Goal: Task Accomplishment & Management: Manage account settings

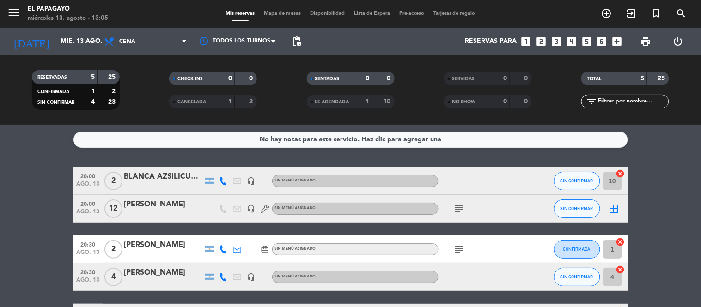
click at [19, 207] on bookings-row "20:00 [DATE] 2 BLANCA AZSILICUETA headset_mic Sin menú asignado SIN CONFIRMAR 1…" at bounding box center [350, 249] width 701 height 165
click at [177, 207] on div "[PERSON_NAME]" at bounding box center [163, 205] width 79 height 12
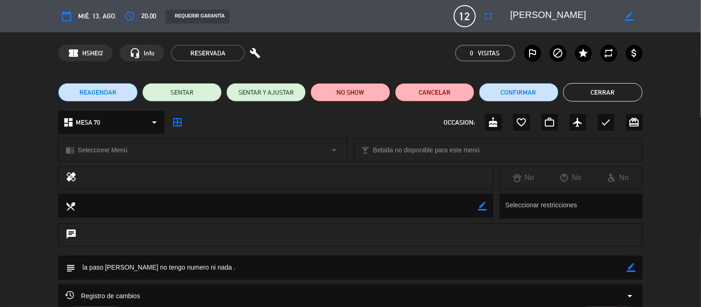
click at [629, 270] on icon "border_color" at bounding box center [631, 267] width 9 height 9
click at [629, 270] on icon at bounding box center [631, 267] width 9 height 9
click at [641, 263] on div "subject border_color" at bounding box center [350, 268] width 584 height 24
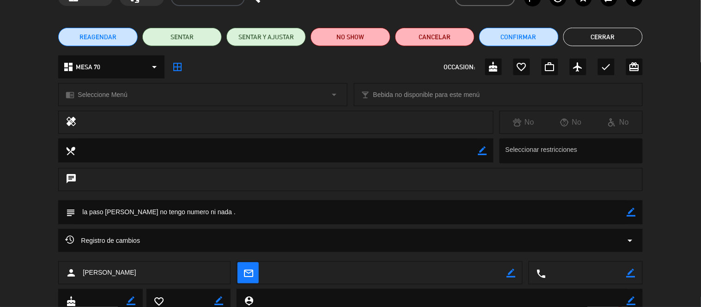
scroll to position [56, 0]
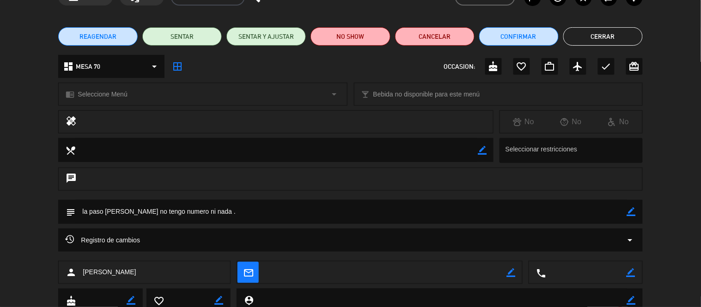
click at [629, 238] on icon "arrow_drop_down" at bounding box center [630, 240] width 11 height 11
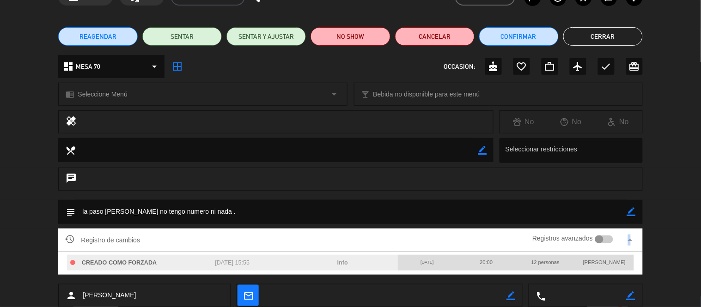
click at [631, 237] on icon "arrow_drop_up" at bounding box center [630, 240] width 11 height 11
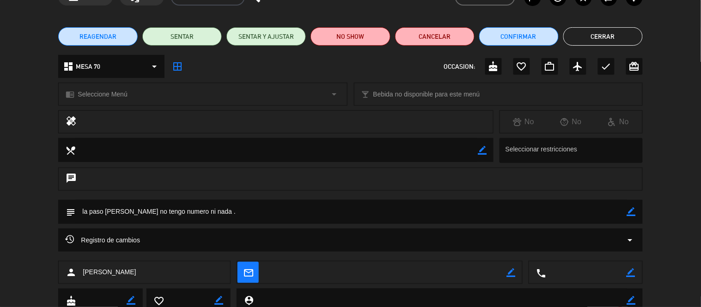
click at [611, 274] on textarea at bounding box center [586, 273] width 80 height 23
click at [632, 270] on icon "border_color" at bounding box center [631, 273] width 9 height 9
click at [621, 270] on textarea at bounding box center [586, 273] width 80 height 23
paste textarea "[PHONE_NUMBER]"
type textarea "[PHONE_NUMBER]"
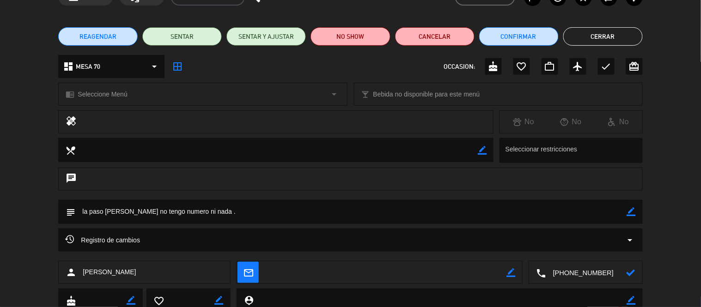
click at [629, 273] on icon at bounding box center [631, 273] width 9 height 9
click at [593, 37] on button "Cerrar" at bounding box center [604, 36] width 80 height 18
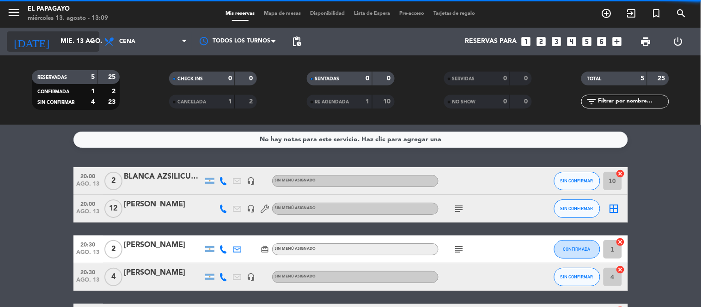
click at [82, 51] on div "[DATE] [DATE] arrow_drop_down" at bounding box center [53, 42] width 92 height 28
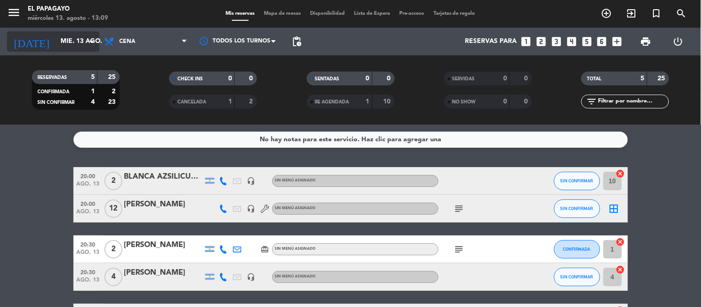
click at [97, 34] on input "mié. 13 ago." at bounding box center [100, 41] width 88 height 17
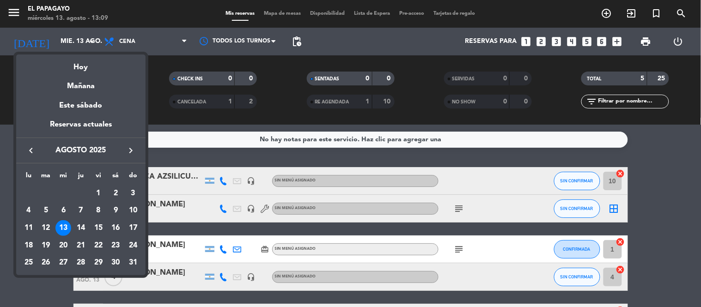
click at [80, 229] on div "14" at bounding box center [81, 229] width 16 height 16
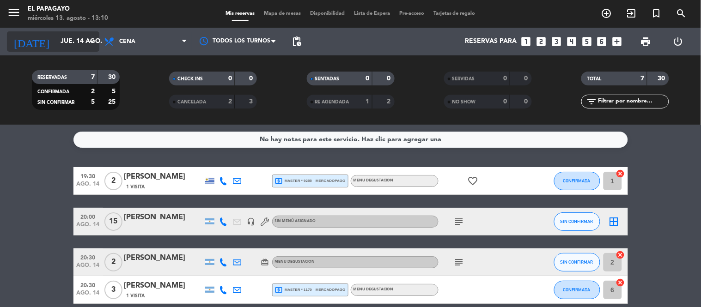
click at [71, 50] on div "[DATE] [DATE] arrow_drop_down" at bounding box center [53, 41] width 92 height 20
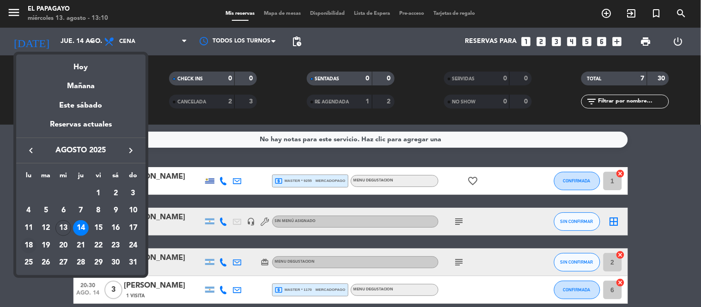
click at [25, 247] on div "18" at bounding box center [29, 246] width 16 height 16
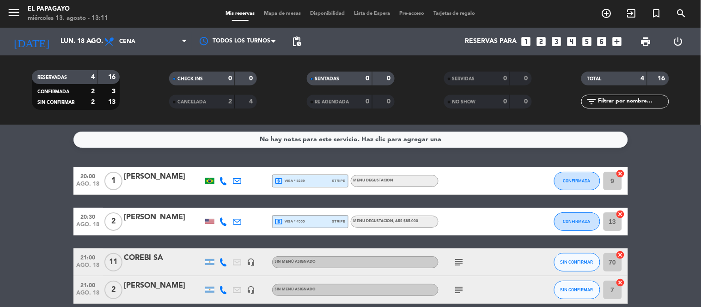
scroll to position [43, 0]
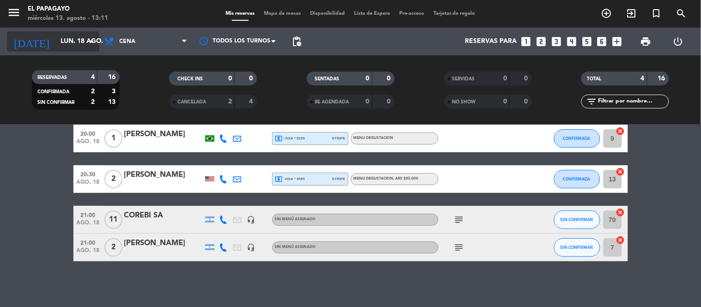
click at [62, 33] on input "lun. 18 ago." at bounding box center [100, 41] width 88 height 17
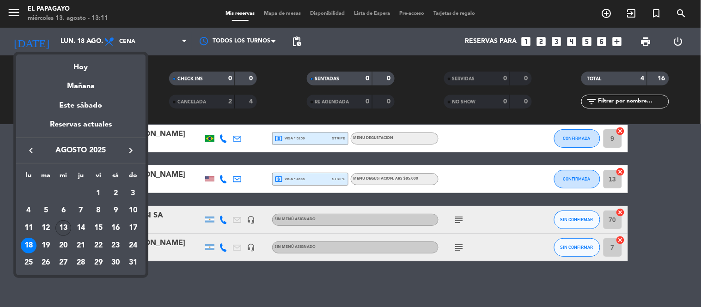
click at [66, 232] on div "13" at bounding box center [63, 229] width 16 height 16
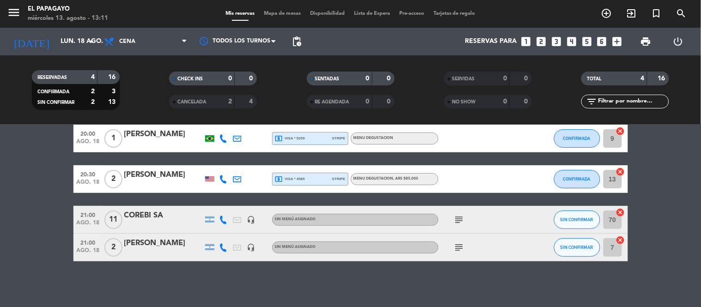
type input "mié. 13 ago."
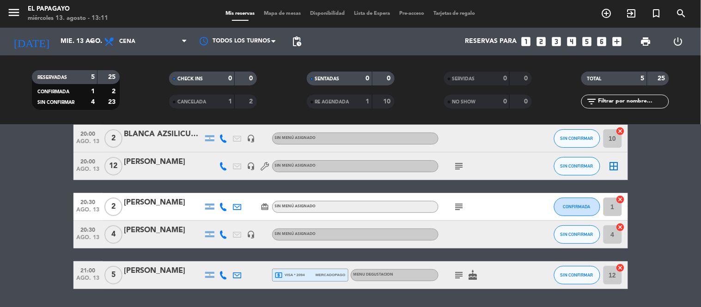
click at [162, 164] on div "[PERSON_NAME]" at bounding box center [163, 162] width 79 height 12
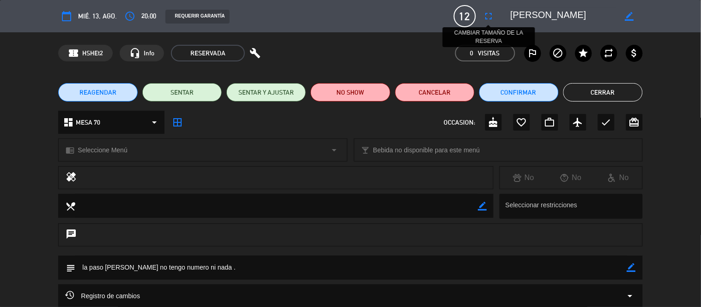
click at [491, 15] on icon "fullscreen" at bounding box center [489, 16] width 11 height 11
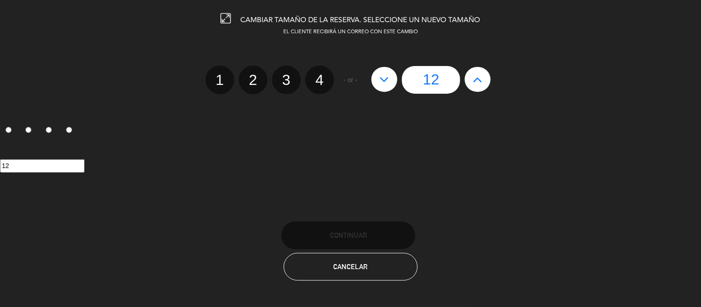
click at [383, 80] on icon at bounding box center [385, 79] width 10 height 15
type input "11"
click at [383, 80] on icon at bounding box center [385, 79] width 10 height 15
type input "10"
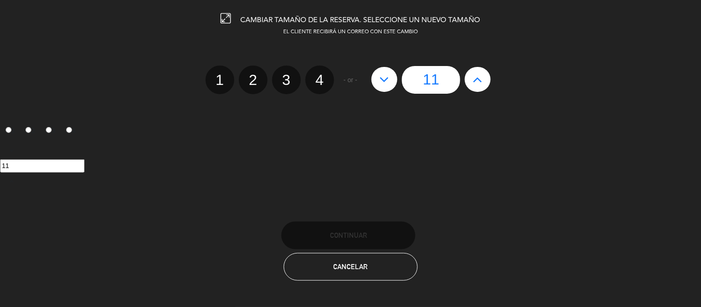
type input "10"
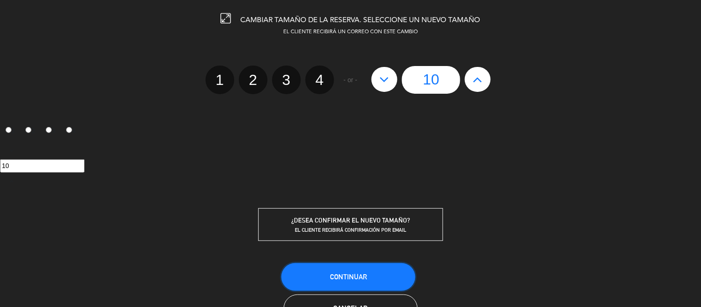
click at [345, 267] on button "Continuar" at bounding box center [349, 277] width 134 height 28
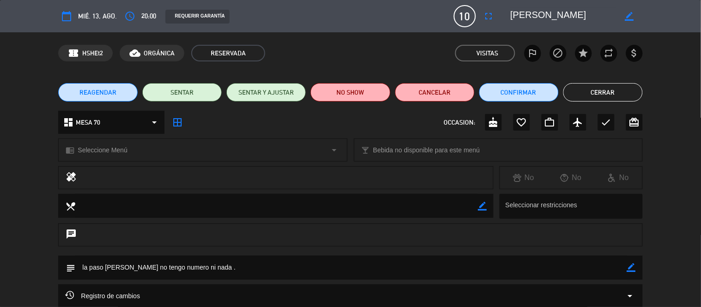
click at [590, 83] on button "Cerrar" at bounding box center [604, 92] width 80 height 18
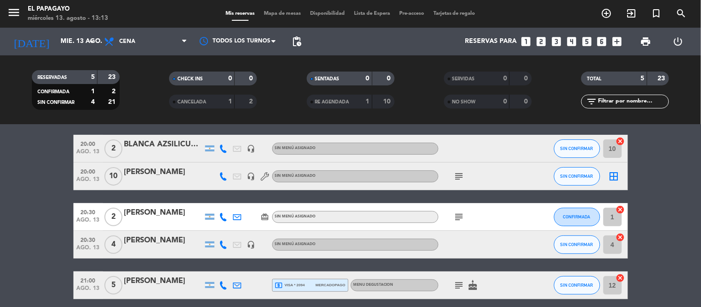
scroll to position [33, 0]
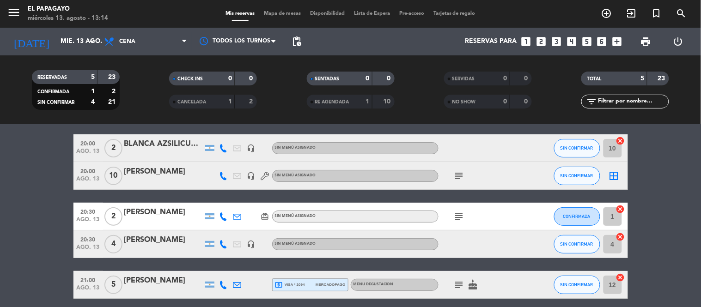
click at [168, 174] on div "[PERSON_NAME]" at bounding box center [163, 172] width 79 height 12
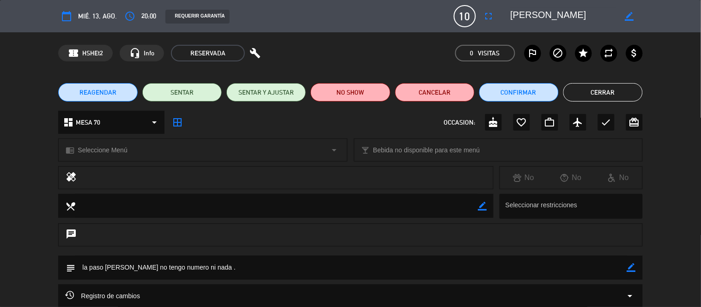
click at [630, 268] on icon "border_color" at bounding box center [631, 267] width 9 height 9
click at [541, 262] on textarea at bounding box center [350, 268] width 551 height 24
type textarea "la paso [PERSON_NAME] no tengo numero ni nada . - [PERSON_NAME] QUIERE QUE VAYA…"
click at [631, 263] on div at bounding box center [631, 268] width 9 height 24
click at [633, 267] on icon at bounding box center [631, 267] width 9 height 9
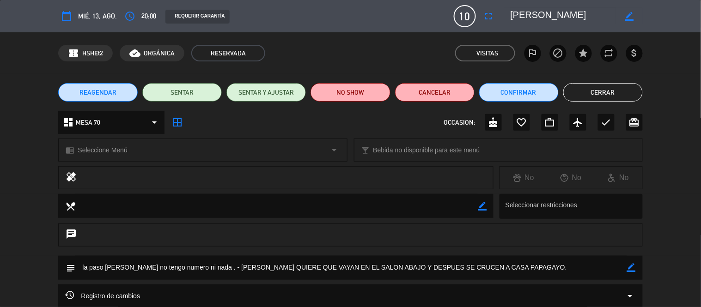
drag, startPoint x: 602, startPoint y: 80, endPoint x: 595, endPoint y: 88, distance: 10.2
click at [595, 88] on div "REAGENDAR SENTAR SENTAR Y AJUSTAR NO SHOW Cancelar Confirmar Cerrar" at bounding box center [350, 92] width 701 height 37
click at [595, 88] on button "Cerrar" at bounding box center [604, 92] width 80 height 18
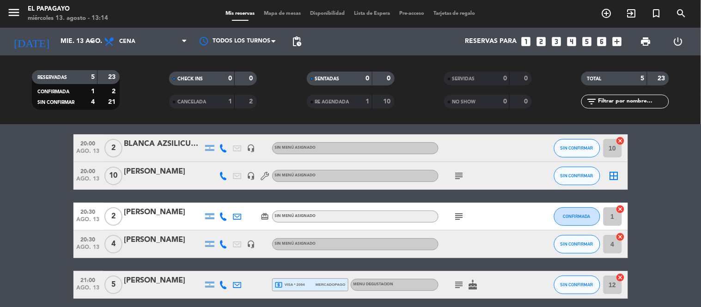
click at [0, 169] on bookings-row "20:00 [DATE] 2 BLANCA AZSILICUETA headset_mic Sin menú asignado SIN CONFIRMAR 1…" at bounding box center [350, 217] width 701 height 165
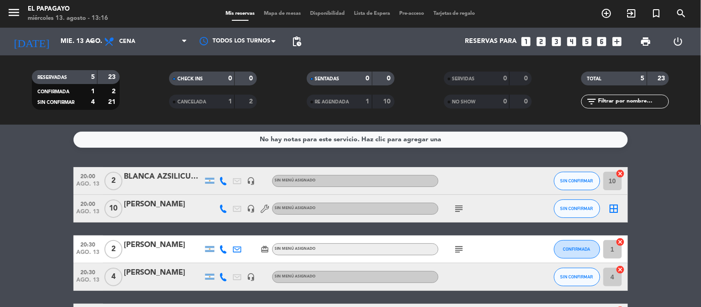
click at [283, 10] on div "Mis reservas Mapa de mesas Disponibilidad Lista de Espera Pre-acceso Tarjetas d…" at bounding box center [350, 14] width 259 height 8
click at [284, 12] on span "Mapa de mesas" at bounding box center [282, 13] width 46 height 5
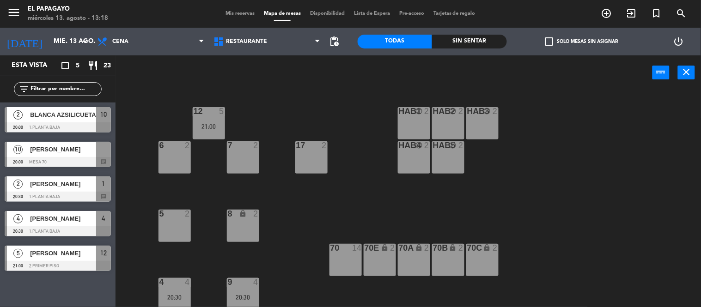
click at [229, 15] on span "Mis reservas" at bounding box center [240, 13] width 38 height 5
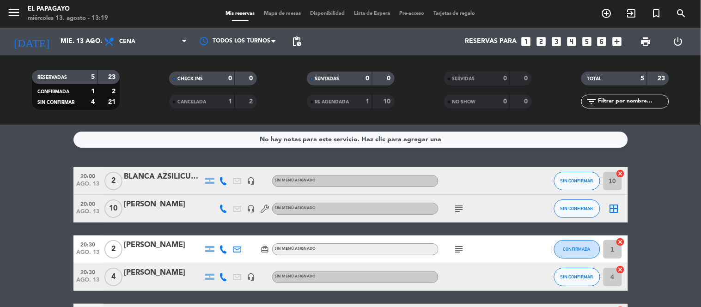
click at [146, 204] on div "[PERSON_NAME]" at bounding box center [163, 205] width 79 height 12
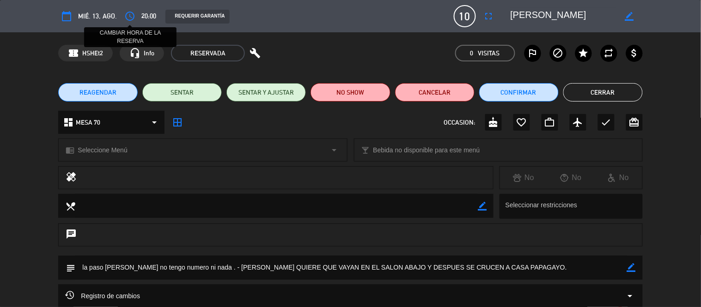
click at [128, 17] on icon "access_time" at bounding box center [129, 16] width 11 height 11
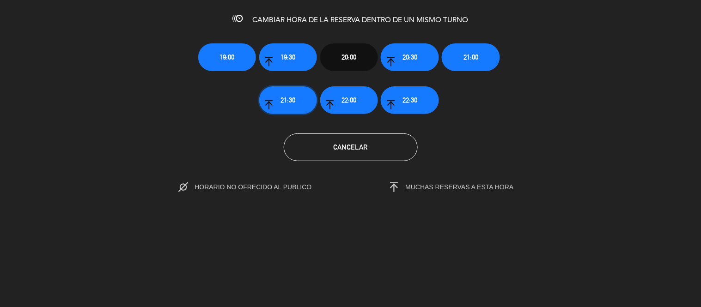
click at [298, 102] on button "21:30" at bounding box center [288, 100] width 58 height 28
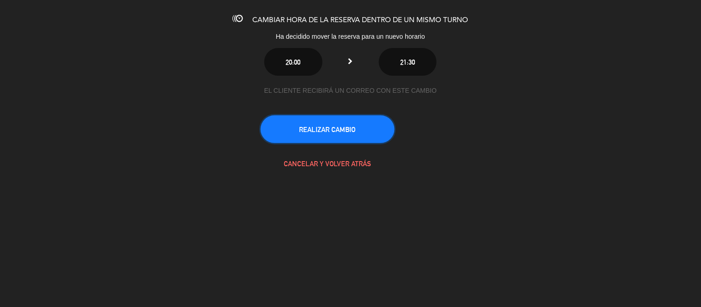
click at [350, 138] on button "REALIZAR CAMBIO" at bounding box center [328, 130] width 134 height 28
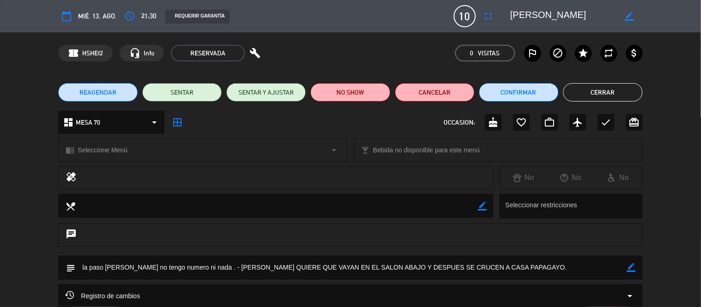
click at [582, 91] on button "Cerrar" at bounding box center [604, 92] width 80 height 18
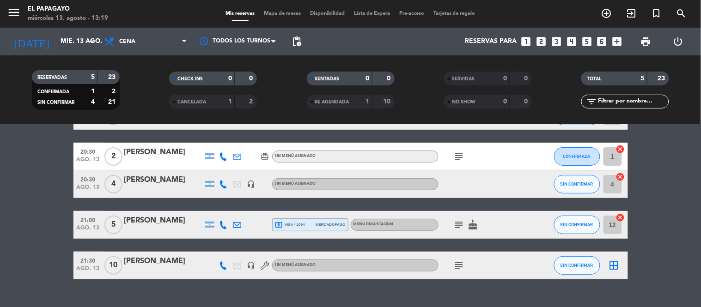
scroll to position [67, 0]
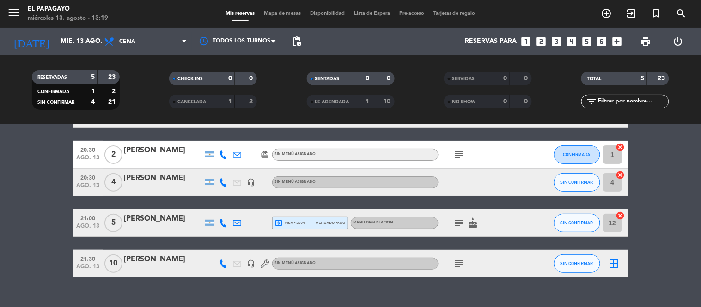
click at [454, 262] on icon "subject" at bounding box center [459, 263] width 11 height 11
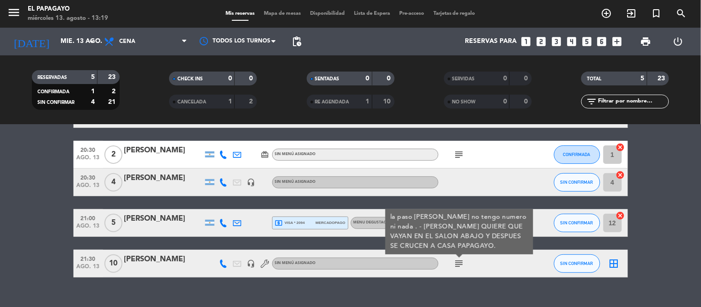
click at [191, 260] on div "[PERSON_NAME]" at bounding box center [163, 260] width 79 height 12
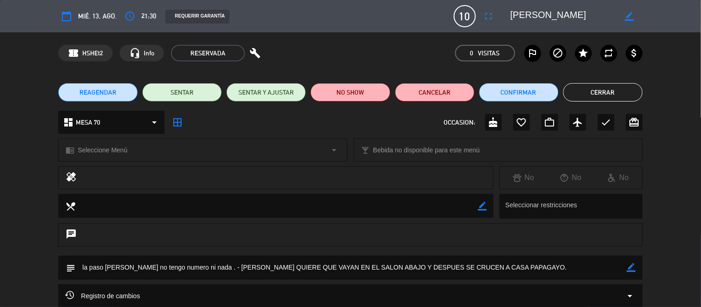
drag, startPoint x: 539, startPoint y: 257, endPoint x: 535, endPoint y: 256, distance: 4.7
click at [535, 256] on textarea at bounding box center [350, 268] width 551 height 24
click at [523, 275] on textarea at bounding box center [350, 268] width 551 height 24
click at [633, 267] on icon "border_color" at bounding box center [631, 267] width 9 height 9
click at [585, 261] on textarea at bounding box center [350, 268] width 551 height 24
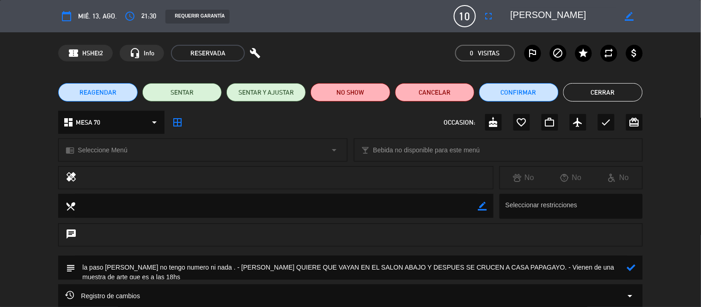
scroll to position [0, 0]
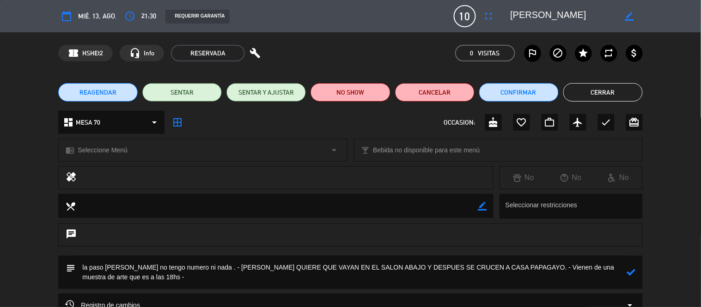
click at [630, 270] on icon at bounding box center [631, 272] width 9 height 9
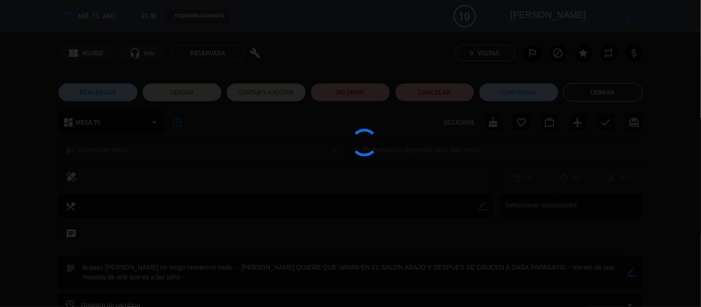
type textarea "la paso [PERSON_NAME] no tengo numero ni nada . - [PERSON_NAME] QUIERE QUE VAYA…"
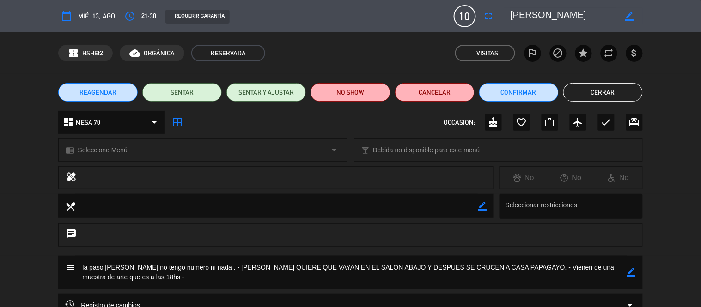
click at [602, 88] on button "Cerrar" at bounding box center [604, 92] width 80 height 18
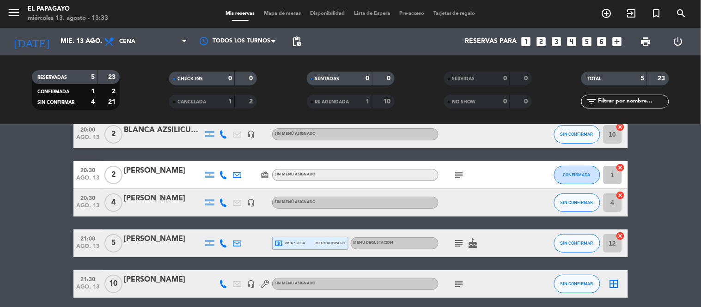
scroll to position [83, 0]
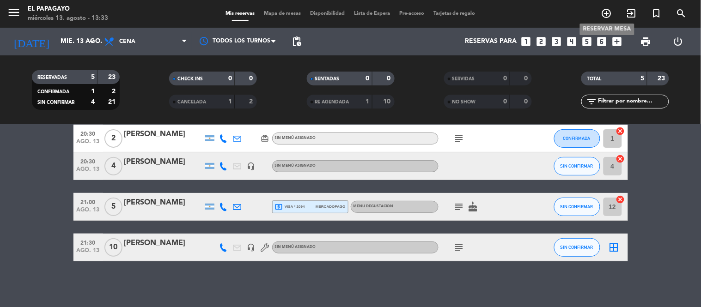
click at [609, 9] on icon "add_circle_outline" at bounding box center [606, 13] width 11 height 11
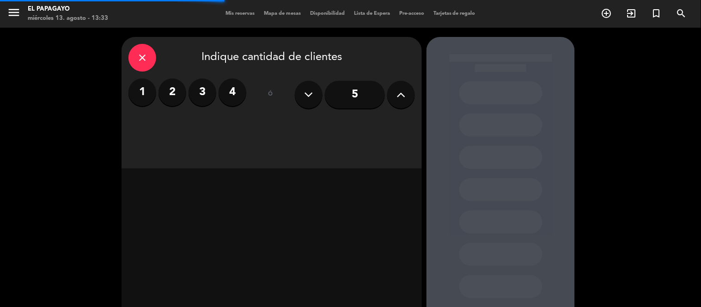
click at [164, 92] on label "2" at bounding box center [173, 93] width 28 height 28
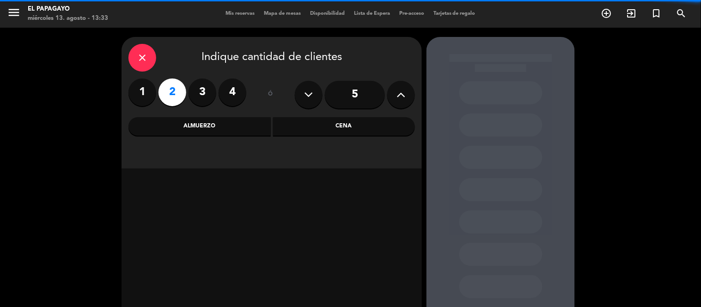
click at [316, 134] on div "Cena" at bounding box center [344, 126] width 142 height 18
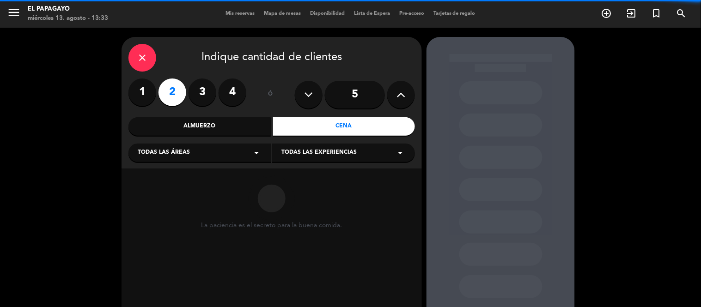
click at [234, 151] on div "Todas las áreas arrow_drop_down" at bounding box center [200, 153] width 143 height 18
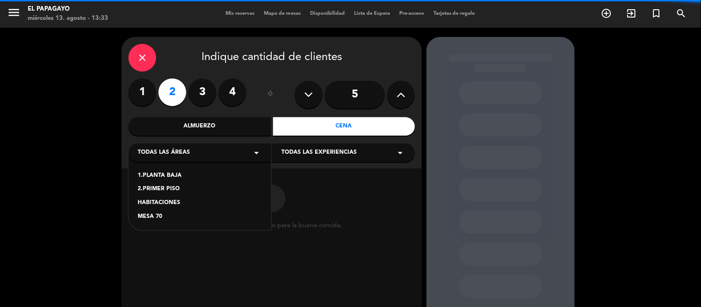
click at [185, 177] on div "1.PLANTA BAJA" at bounding box center [200, 176] width 124 height 9
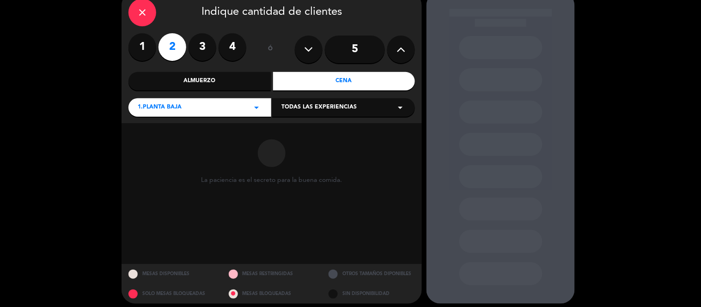
scroll to position [51, 0]
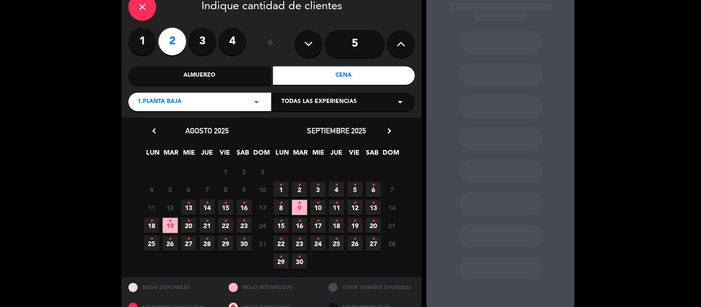
click at [188, 207] on icon "•" at bounding box center [188, 203] width 3 height 15
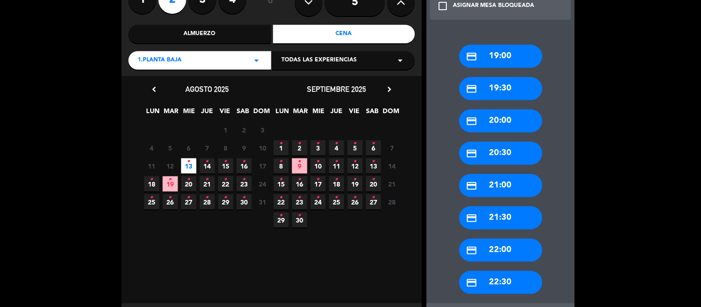
scroll to position [93, 0]
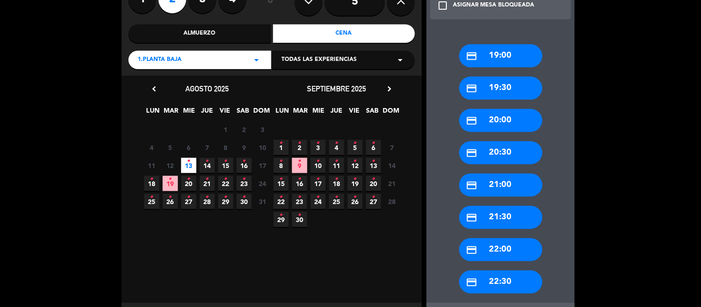
click at [510, 251] on div "credit_card 22:00" at bounding box center [501, 250] width 83 height 23
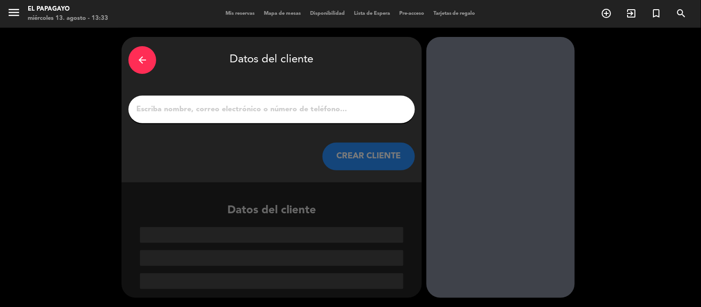
scroll to position [0, 0]
click at [330, 106] on input "1" at bounding box center [271, 109] width 273 height 13
paste input "[PERSON_NAME]"
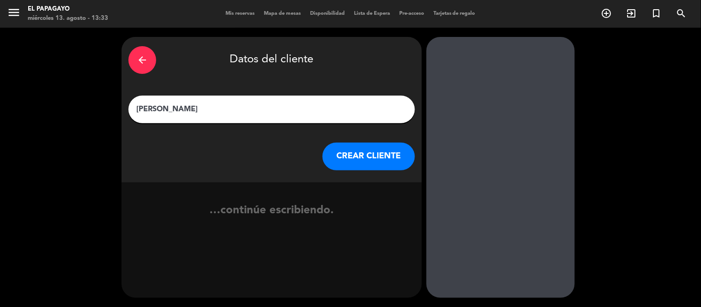
type input "[PERSON_NAME]"
click at [367, 148] on button "CREAR CLIENTE" at bounding box center [369, 157] width 92 height 28
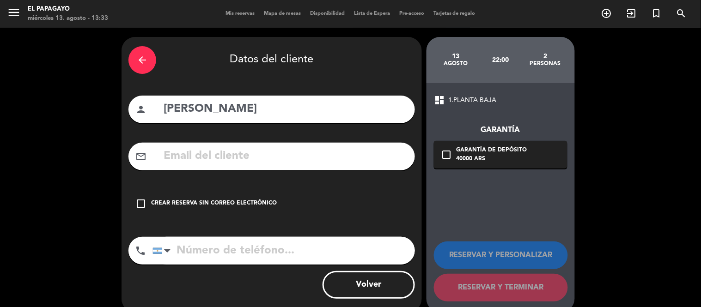
click at [150, 63] on div "arrow_back" at bounding box center [143, 60] width 28 height 28
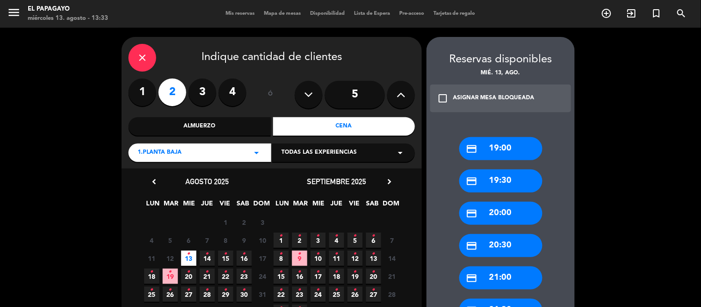
click at [150, 63] on div "close" at bounding box center [143, 58] width 28 height 28
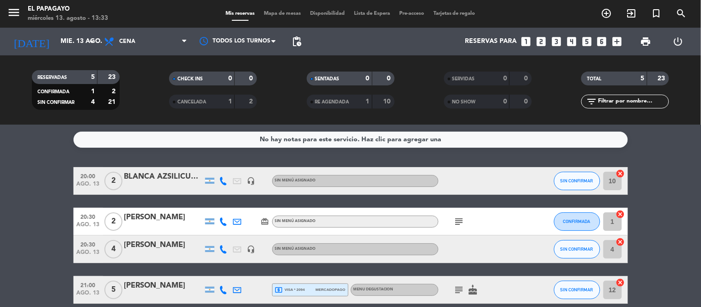
click at [203, 102] on span "CANCELADA" at bounding box center [192, 102] width 29 height 5
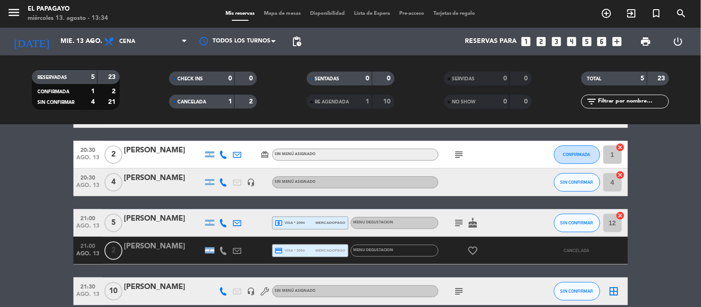
scroll to position [111, 0]
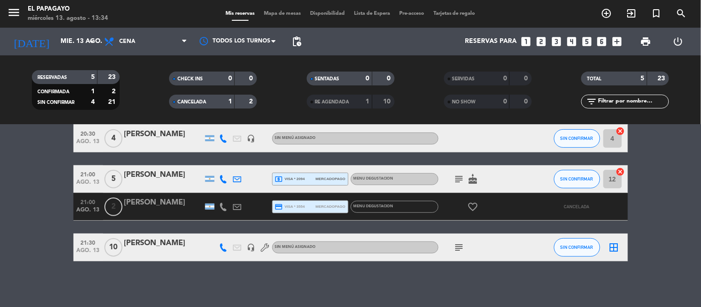
click at [349, 98] on div "RE AGENDADA" at bounding box center [330, 102] width 43 height 11
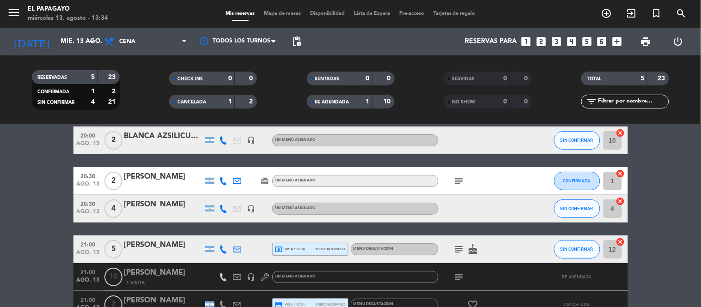
scroll to position [43, 0]
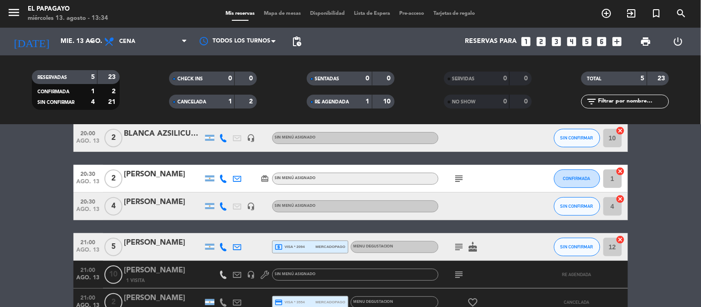
click at [461, 179] on icon "subject" at bounding box center [459, 178] width 11 height 11
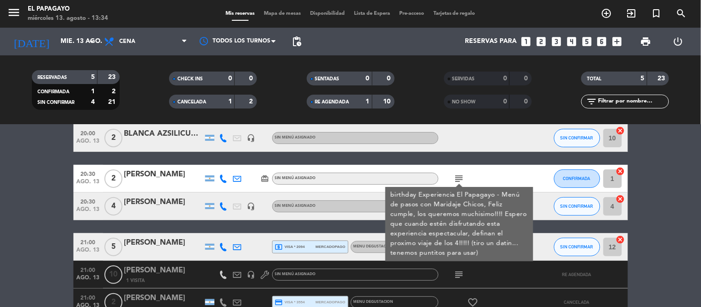
click at [461, 179] on icon "subject" at bounding box center [459, 178] width 11 height 11
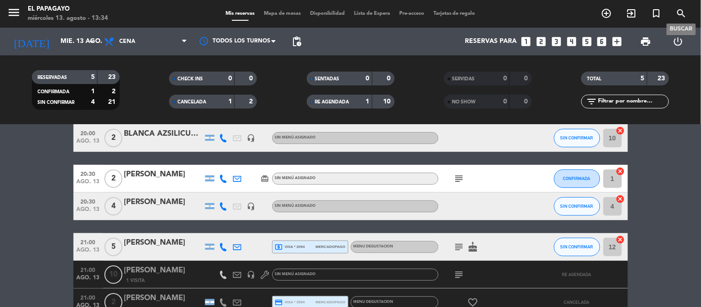
click at [680, 15] on icon "search" at bounding box center [681, 13] width 11 height 11
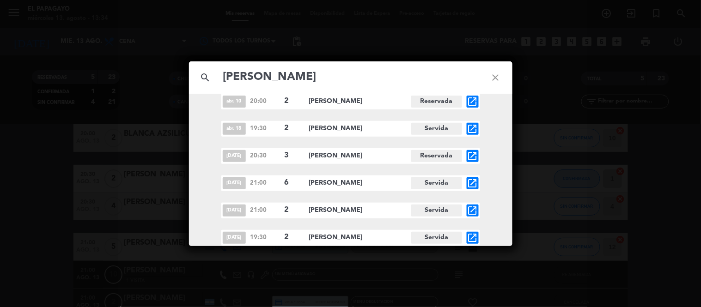
scroll to position [1538, 0]
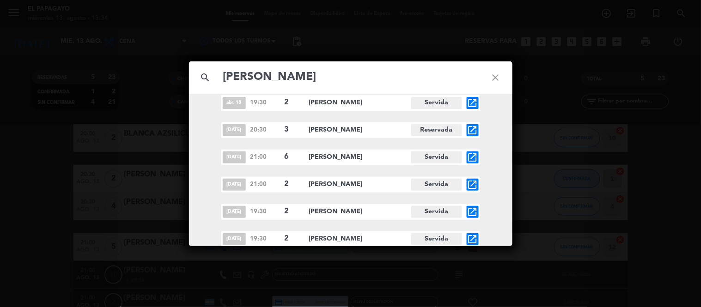
type input "[PERSON_NAME]"
click at [492, 78] on icon "close" at bounding box center [495, 77] width 33 height 33
click at [496, 73] on icon "close" at bounding box center [495, 77] width 33 height 33
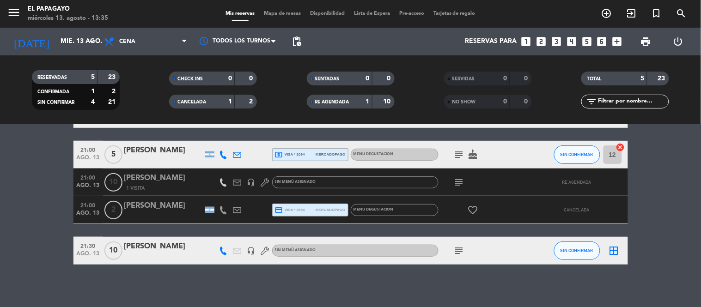
scroll to position [139, 0]
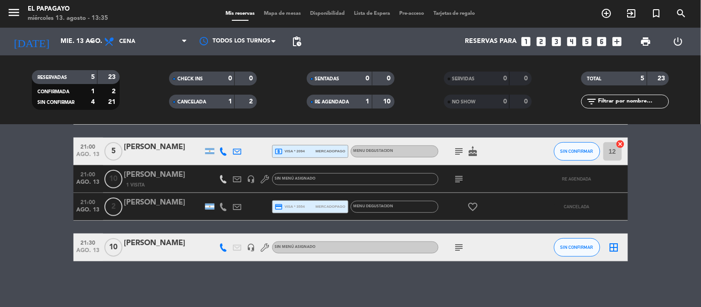
click at [38, 229] on bookings-row "20:00 [DATE] 2 BLANCA AZSILICUETA headset_mic Sin menú asignado SIN CONFIRMAR 1…" at bounding box center [350, 145] width 701 height 233
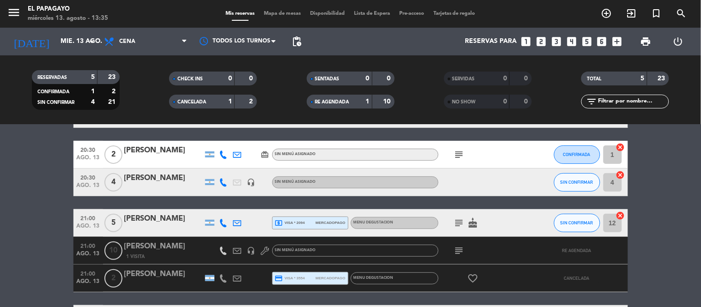
scroll to position [67, 0]
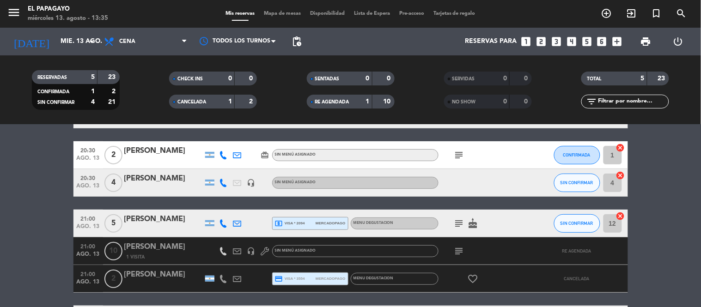
click at [185, 178] on div "[PERSON_NAME]" at bounding box center [163, 179] width 79 height 12
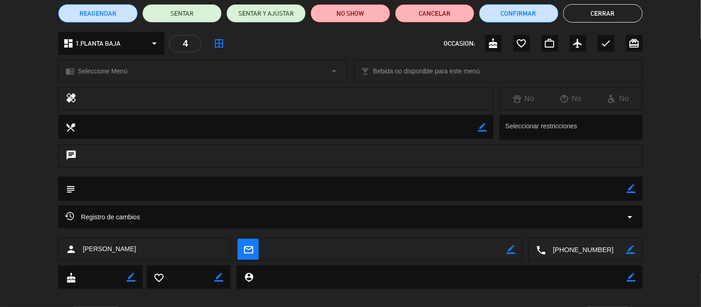
scroll to position [79, 0]
click at [562, 253] on textarea at bounding box center [586, 250] width 80 height 23
click at [588, 230] on span "Click para copiar" at bounding box center [575, 227] width 49 height 10
click at [598, 6] on button "Cerrar" at bounding box center [604, 13] width 80 height 18
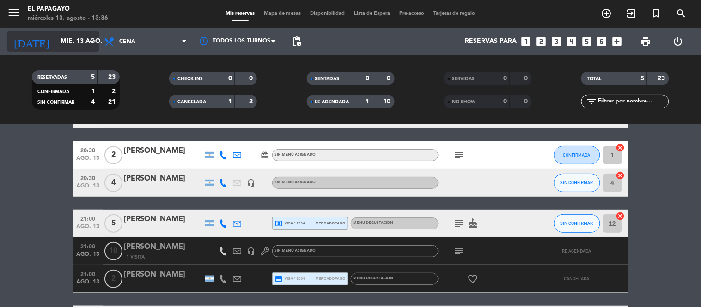
click at [89, 48] on input "mié. 13 ago." at bounding box center [100, 41] width 88 height 17
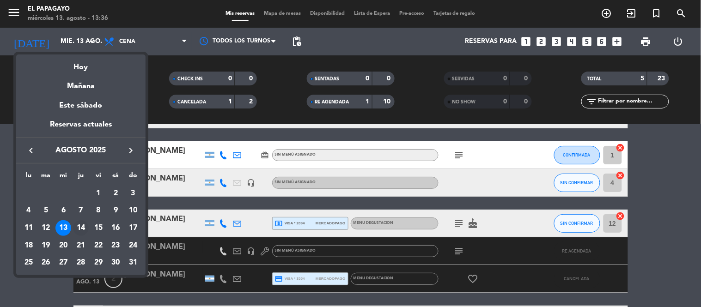
click at [79, 234] on div "14" at bounding box center [81, 229] width 16 height 16
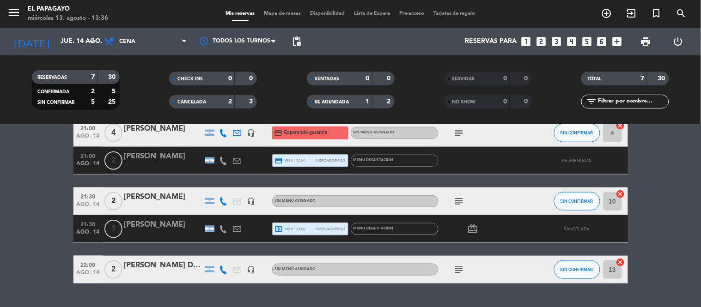
scroll to position [228, 0]
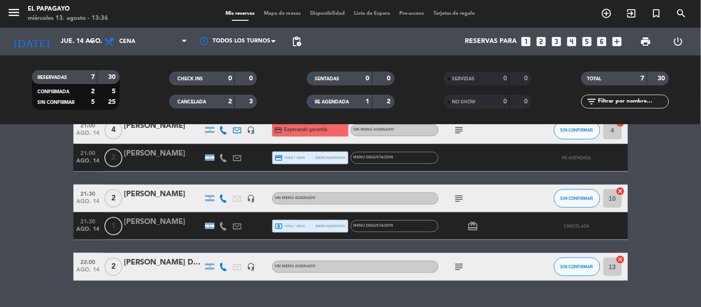
click at [454, 267] on icon "subject" at bounding box center [459, 267] width 11 height 11
click at [56, 36] on input "jue. 14 ago." at bounding box center [100, 41] width 88 height 17
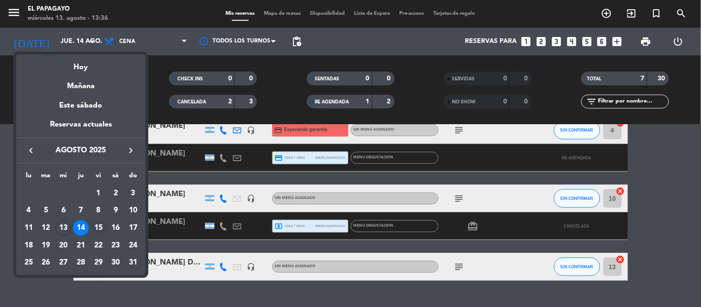
click at [103, 225] on div "15" at bounding box center [99, 229] width 16 height 16
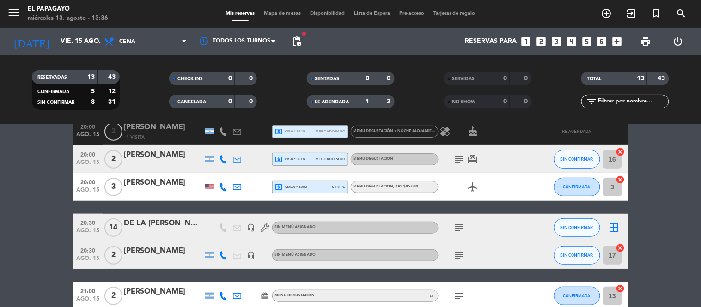
scroll to position [93, 0]
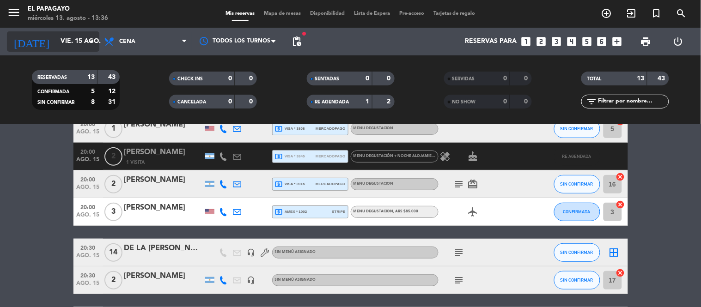
click at [67, 43] on input "vie. 15 ago." at bounding box center [100, 41] width 88 height 17
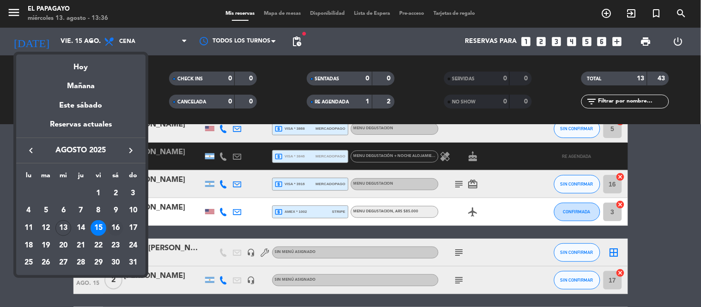
click at [113, 229] on div "16" at bounding box center [116, 229] width 16 height 16
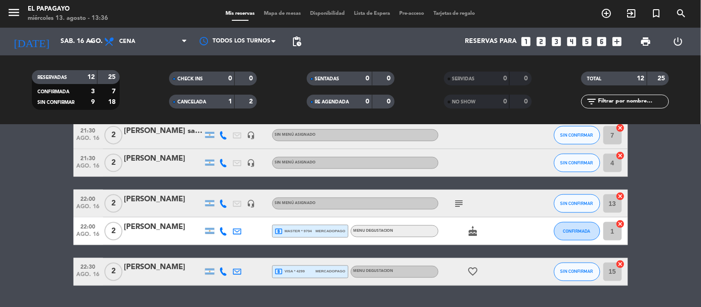
scroll to position [307, 0]
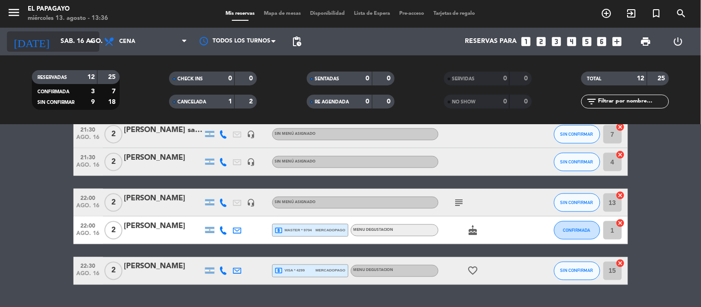
click at [57, 37] on input "sáb. 16 ago." at bounding box center [100, 41] width 88 height 17
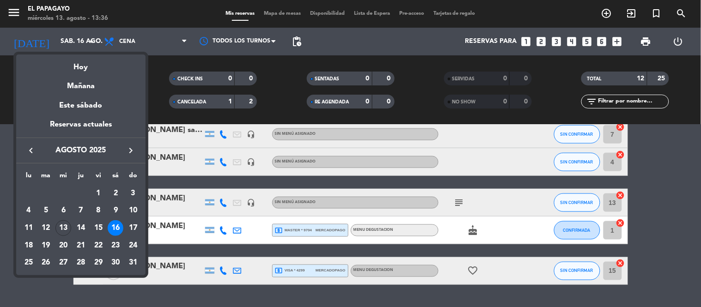
click at [0, 148] on div at bounding box center [350, 153] width 701 height 307
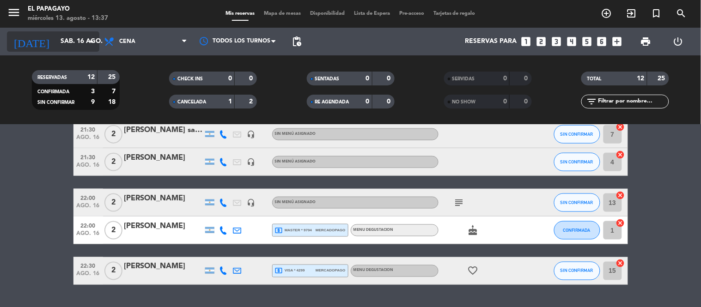
click at [73, 42] on input "sáb. 16 ago." at bounding box center [100, 41] width 88 height 17
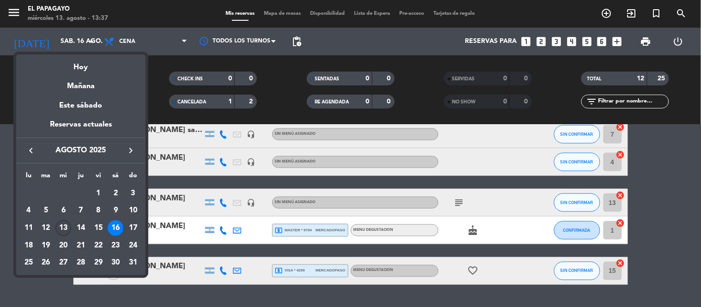
click at [66, 228] on div "13" at bounding box center [63, 229] width 16 height 16
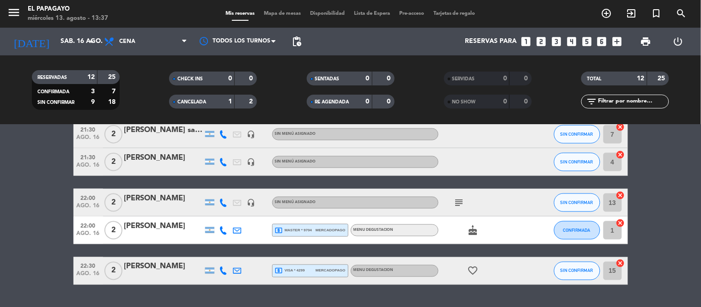
type input "mié. 13 ago."
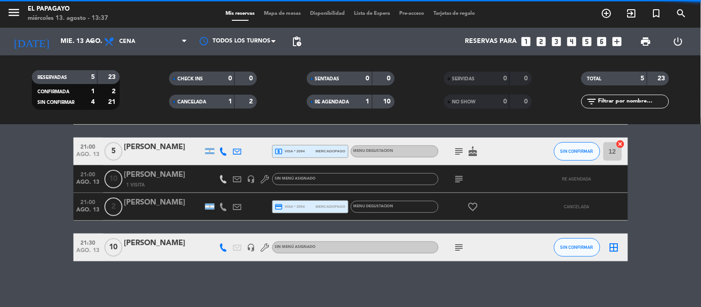
scroll to position [0, 0]
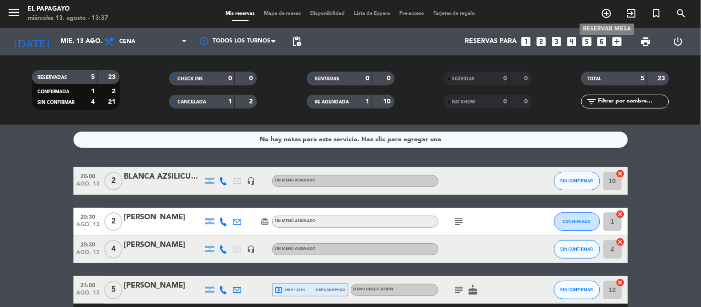
click at [604, 12] on icon "add_circle_outline" at bounding box center [606, 13] width 11 height 11
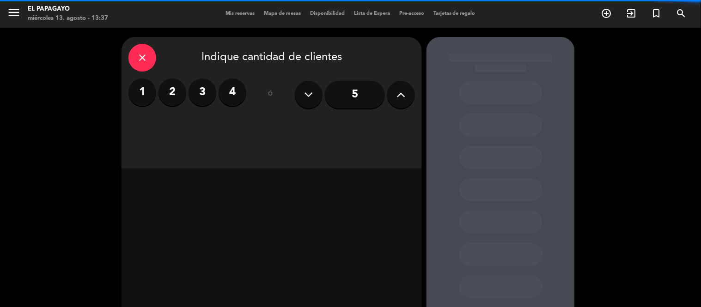
click at [164, 91] on label "2" at bounding box center [173, 93] width 28 height 28
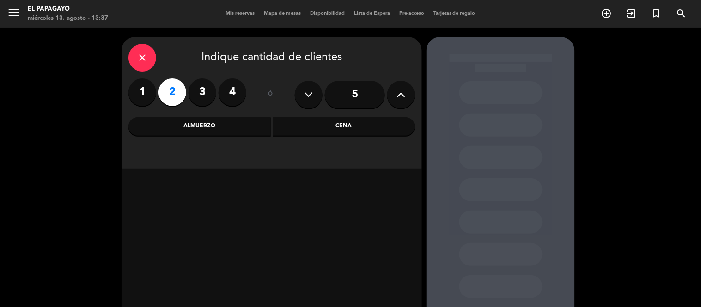
click at [303, 135] on div "Cena" at bounding box center [344, 126] width 142 height 18
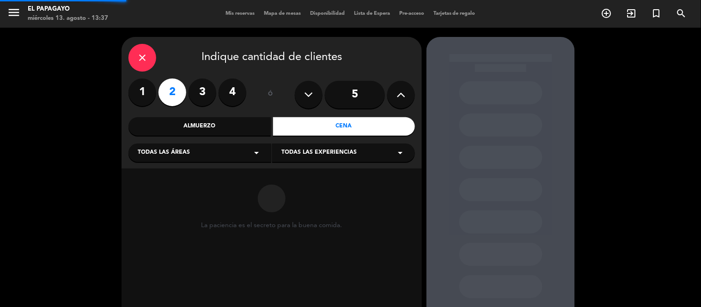
drag, startPoint x: 236, startPoint y: 133, endPoint x: 229, endPoint y: 140, distance: 9.8
click at [234, 135] on div "Almuerzo" at bounding box center [200, 126] width 142 height 18
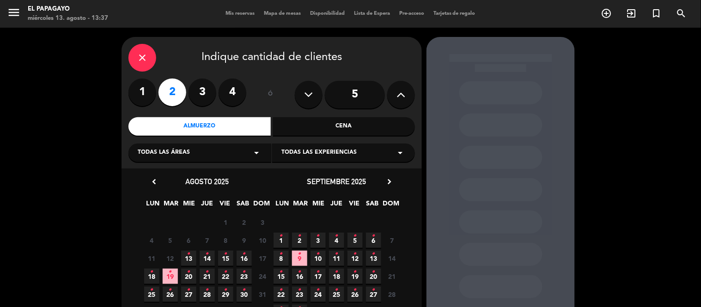
click at [296, 130] on div "Cena" at bounding box center [344, 126] width 142 height 18
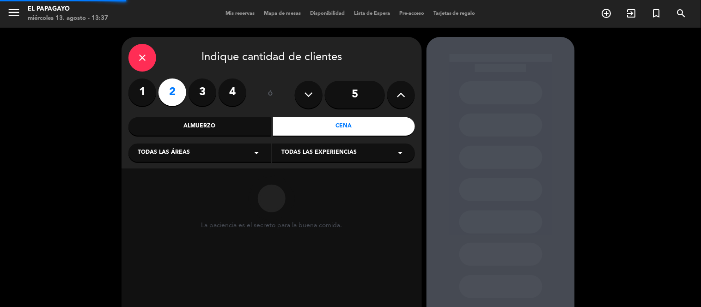
drag, startPoint x: 246, startPoint y: 153, endPoint x: 228, endPoint y: 160, distance: 19.5
click at [245, 153] on div "Todas las áreas arrow_drop_down" at bounding box center [200, 153] width 143 height 18
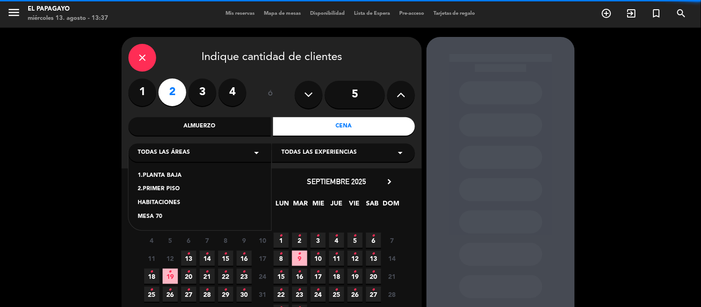
click at [179, 176] on div "1.PLANTA BAJA" at bounding box center [200, 176] width 124 height 9
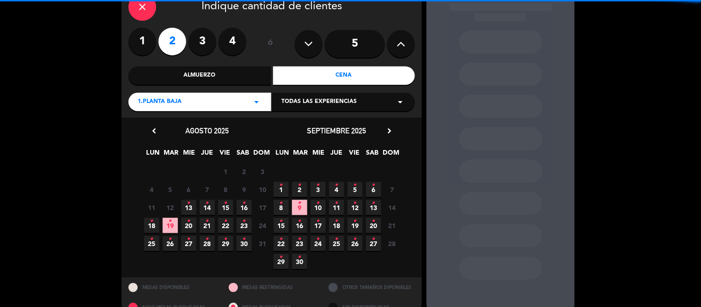
scroll to position [51, 0]
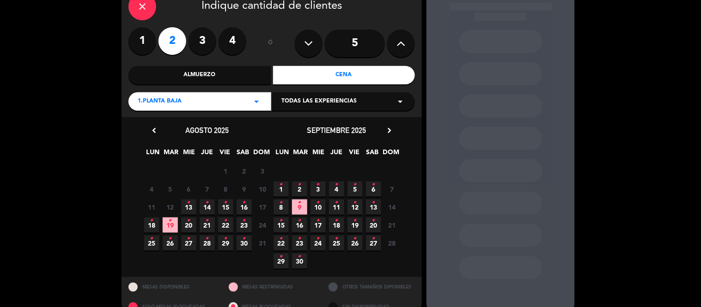
click at [186, 211] on span "13 •" at bounding box center [188, 207] width 15 height 15
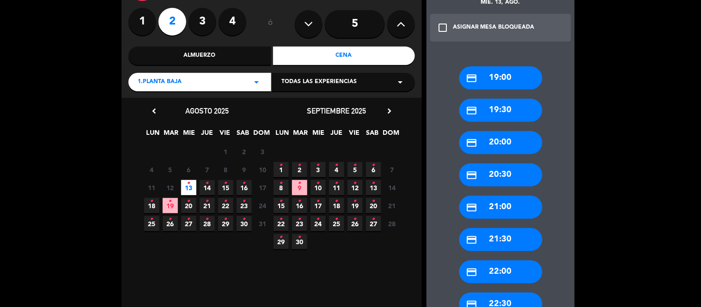
scroll to position [72, 0]
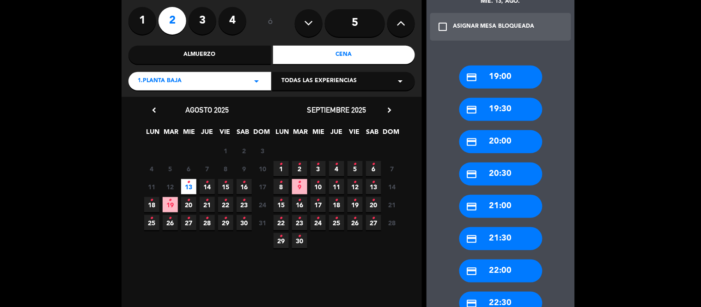
click at [506, 262] on div "credit_card 22:00" at bounding box center [501, 271] width 83 height 23
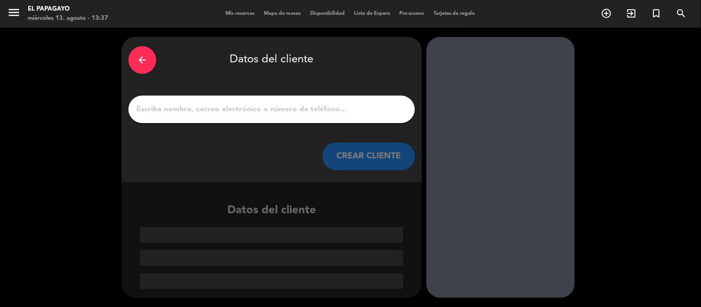
scroll to position [0, 0]
click at [368, 100] on div at bounding box center [272, 110] width 287 height 28
click at [363, 104] on input "1" at bounding box center [271, 109] width 273 height 13
paste input "[PERSON_NAME]"
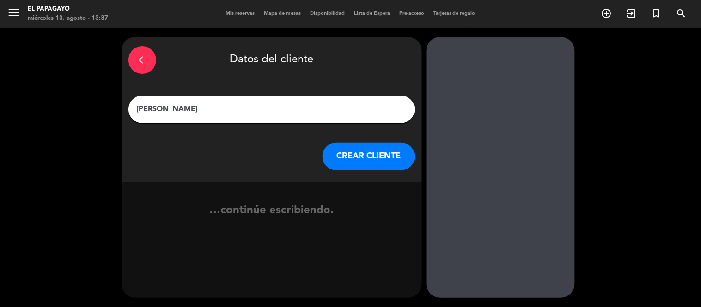
type input "[PERSON_NAME]"
click at [362, 147] on button "CREAR CLIENTE" at bounding box center [369, 157] width 92 height 28
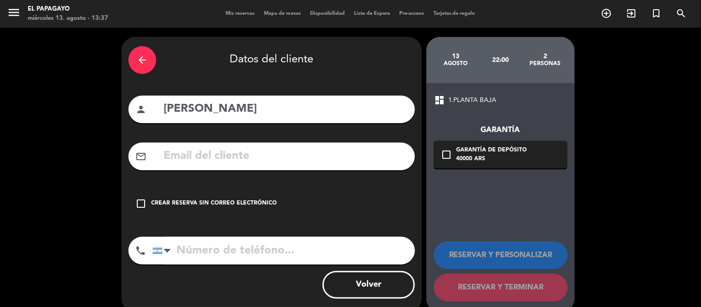
click at [227, 195] on div "check_box_outline_blank Crear reserva sin correo electrónico" at bounding box center [272, 204] width 287 height 28
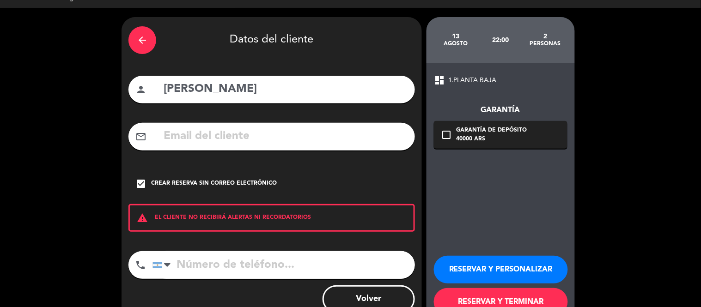
scroll to position [20, 0]
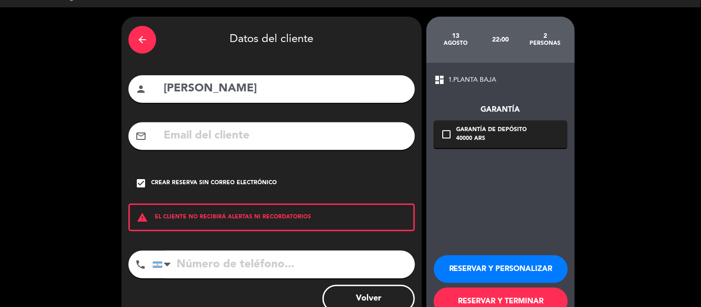
click at [484, 267] on button "RESERVAR Y PERSONALIZAR" at bounding box center [501, 270] width 134 height 28
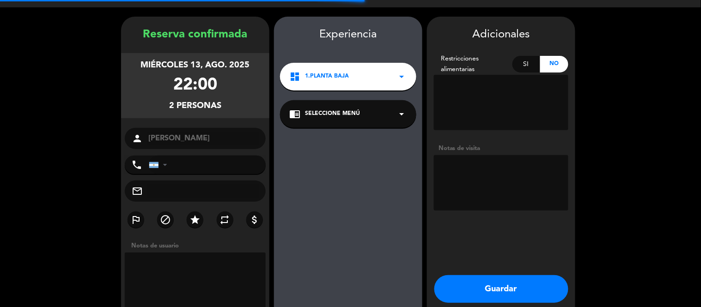
scroll to position [37, 0]
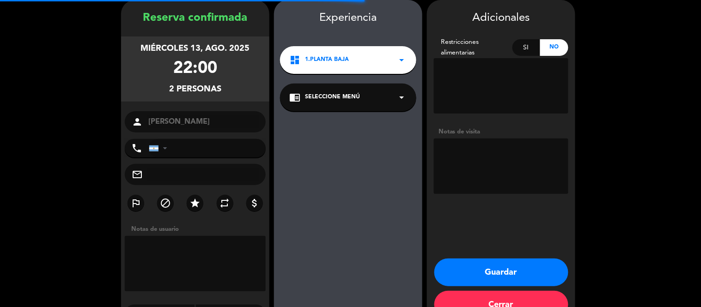
click at [474, 151] on textarea at bounding box center [501, 166] width 135 height 55
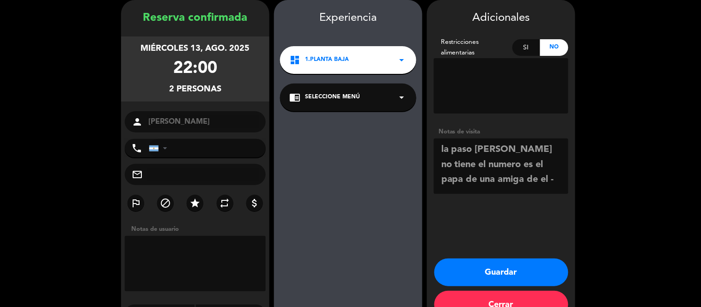
type textarea "la paso [PERSON_NAME] no tiene el numero es el papa de una amiga de el -"
click at [513, 264] on button "Guardar" at bounding box center [502, 273] width 134 height 28
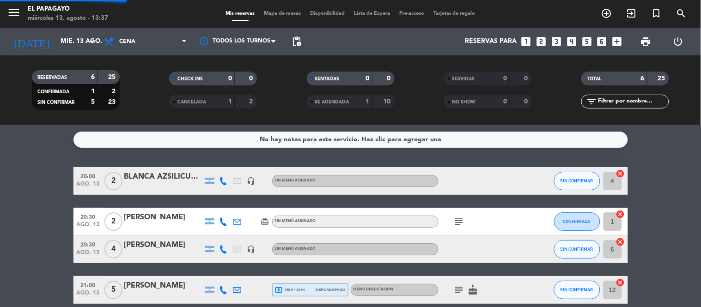
scroll to position [124, 0]
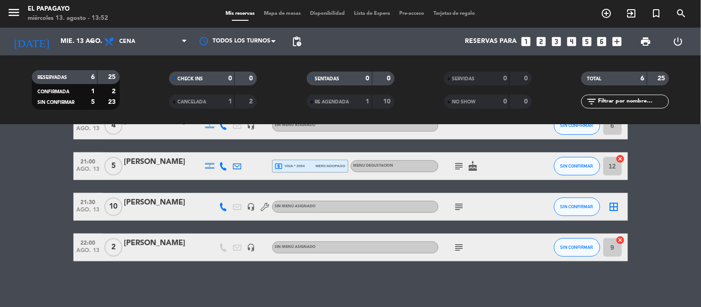
click at [8, 191] on bookings-row "20:00 [DATE] 2 BLANCA AZSILICUETA headset_mic Sin menú asignado SIN CONFIRMAR 4…" at bounding box center [350, 152] width 701 height 218
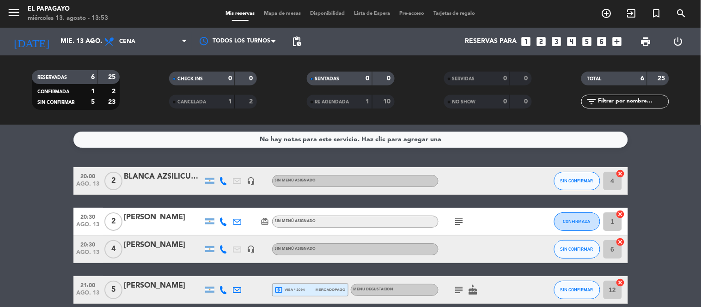
click at [12, 201] on bookings-row "20:00 [DATE] 2 BLANCA AZSILICUETA headset_mic Sin menú asignado SIN CONFIRMAR 4…" at bounding box center [350, 276] width 701 height 218
click at [57, 37] on input "mié. 13 ago." at bounding box center [100, 41] width 88 height 17
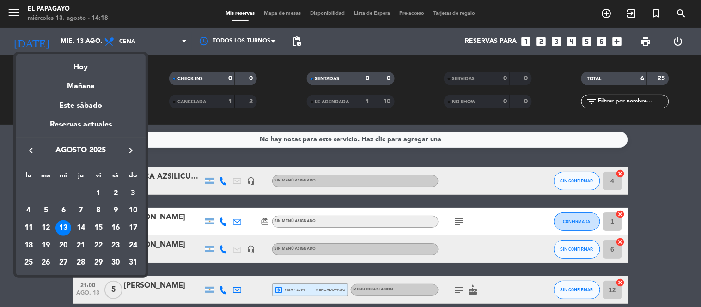
click at [71, 38] on div at bounding box center [350, 153] width 701 height 307
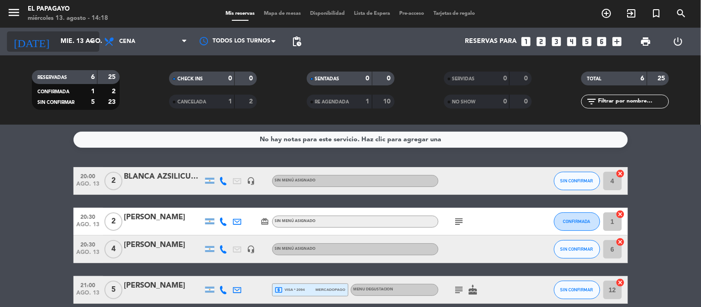
click at [90, 40] on icon "arrow_drop_down" at bounding box center [91, 41] width 11 height 11
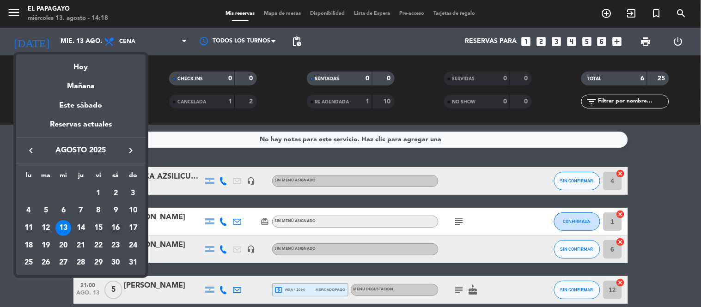
click at [116, 228] on div "16" at bounding box center [116, 229] width 16 height 16
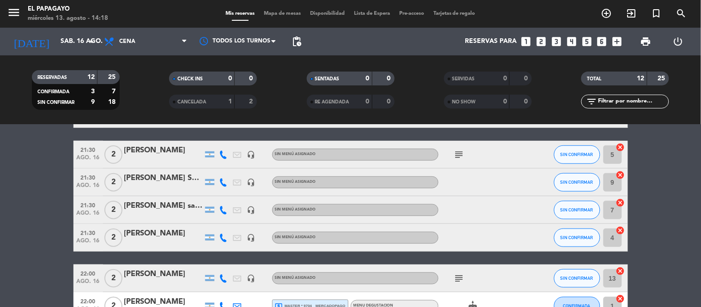
scroll to position [191, 0]
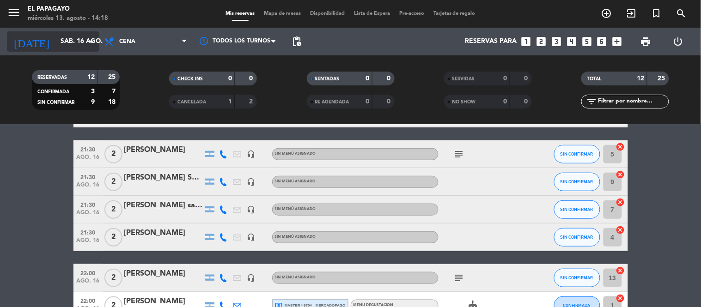
click at [84, 41] on input "sáb. 16 ago." at bounding box center [100, 41] width 88 height 17
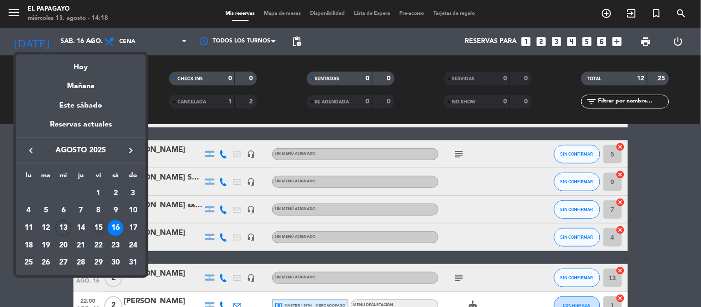
click at [101, 221] on div "15" at bounding box center [99, 229] width 16 height 16
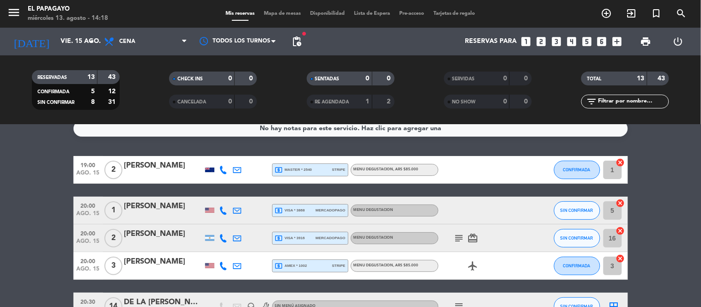
scroll to position [0, 0]
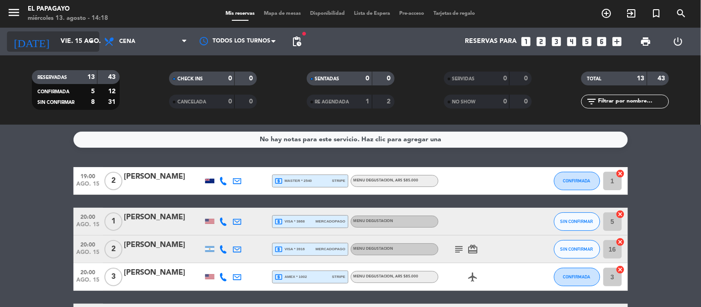
click at [89, 38] on icon "arrow_drop_down" at bounding box center [91, 41] width 11 height 11
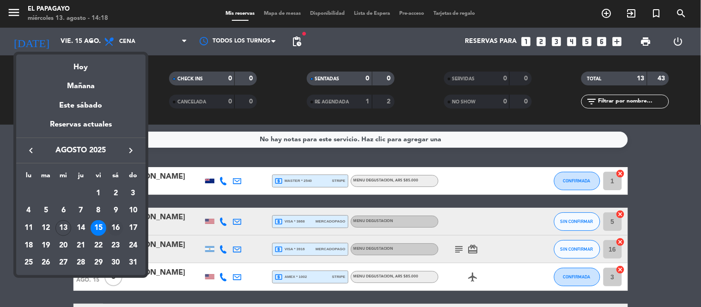
click at [117, 227] on div "16" at bounding box center [116, 229] width 16 height 16
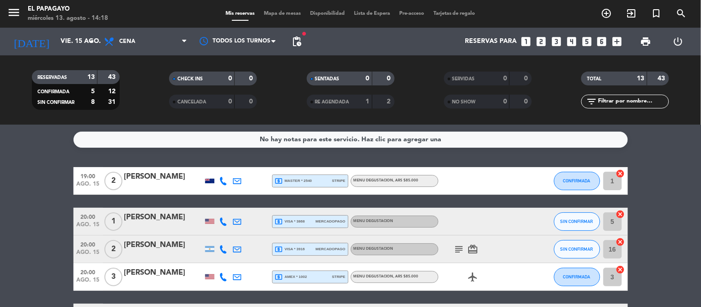
type input "sáb. 16 ago."
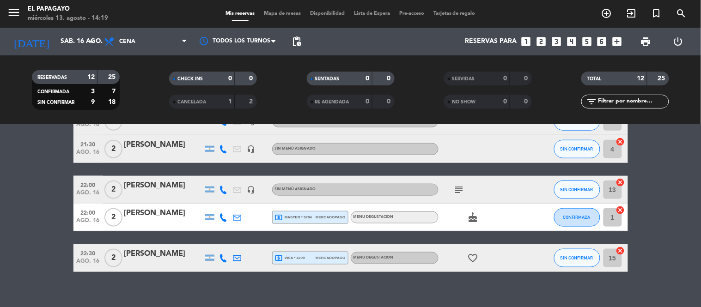
scroll to position [280, 0]
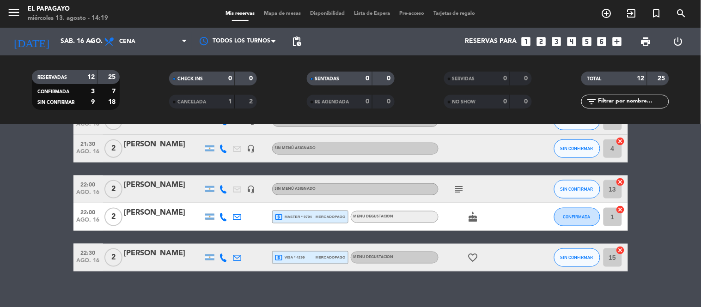
click at [322, 11] on span "Disponibilidad" at bounding box center [328, 13] width 44 height 5
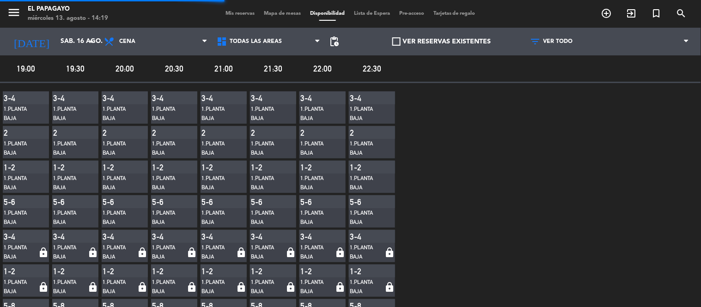
click at [392, 42] on span at bounding box center [396, 41] width 8 height 8
click at [442, 42] on input "VER RESERVAS EXISTENTES" at bounding box center [442, 42] width 0 height 0
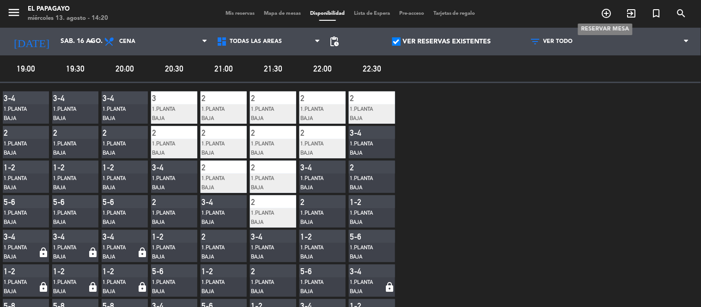
click at [594, 12] on span "add_circle_outline" at bounding box center [606, 14] width 25 height 16
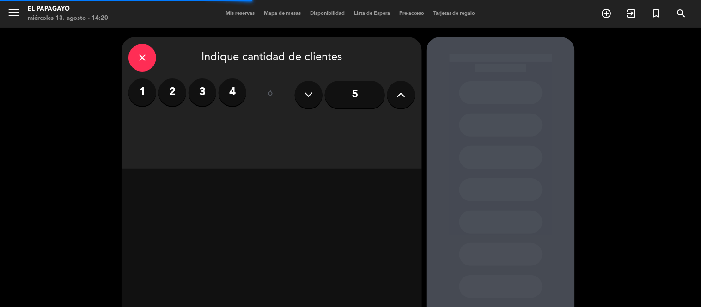
click at [242, 96] on label "4" at bounding box center [233, 93] width 28 height 28
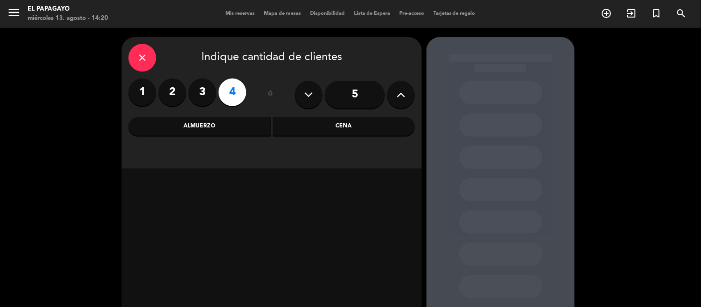
click at [331, 132] on div "Cena" at bounding box center [344, 126] width 142 height 18
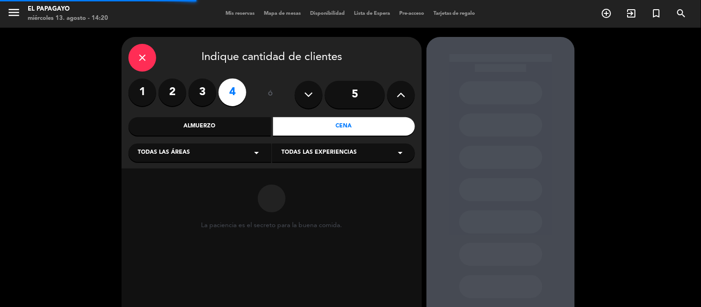
drag, startPoint x: 239, startPoint y: 148, endPoint x: 233, endPoint y: 153, distance: 7.5
click at [233, 153] on div "Todas las áreas arrow_drop_down" at bounding box center [200, 153] width 143 height 18
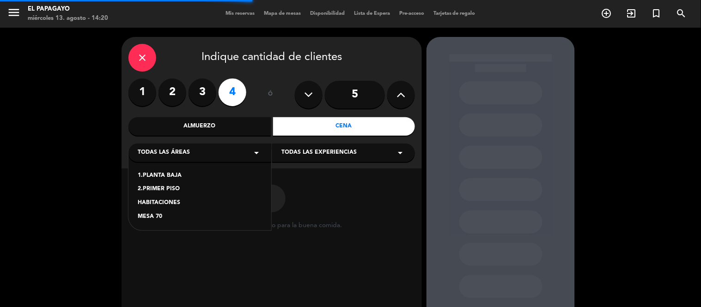
click at [193, 164] on div "1.PLANTA BAJA 2.PRIMER PISO HABITACIONES MESA 70" at bounding box center [200, 191] width 143 height 80
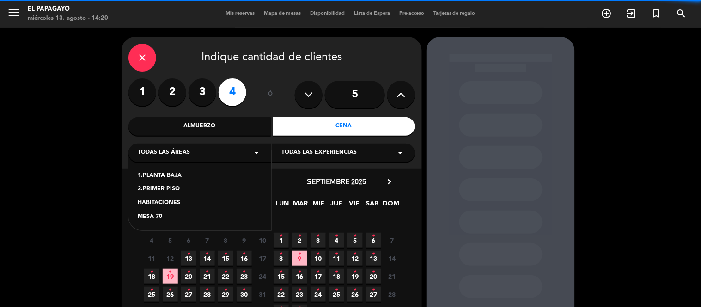
click at [183, 175] on div "1.PLANTA BAJA" at bounding box center [200, 176] width 124 height 9
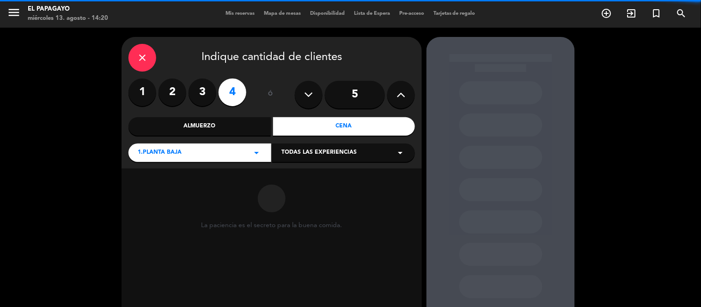
scroll to position [51, 0]
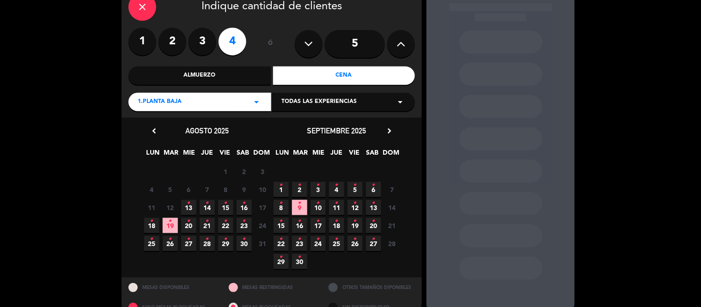
click at [242, 208] on span "16 •" at bounding box center [244, 207] width 15 height 15
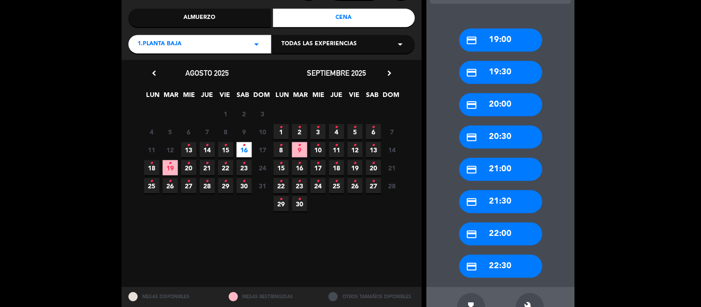
scroll to position [109, 0]
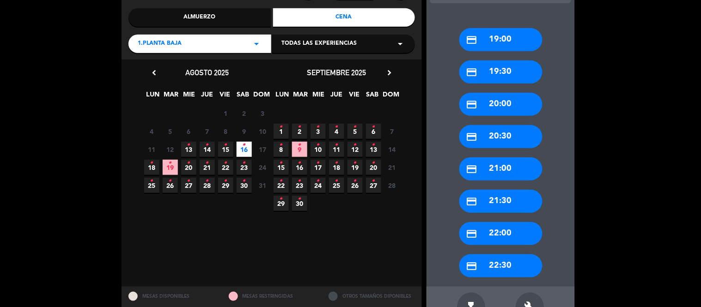
click at [502, 260] on div "credit_card 22:30" at bounding box center [501, 266] width 83 height 23
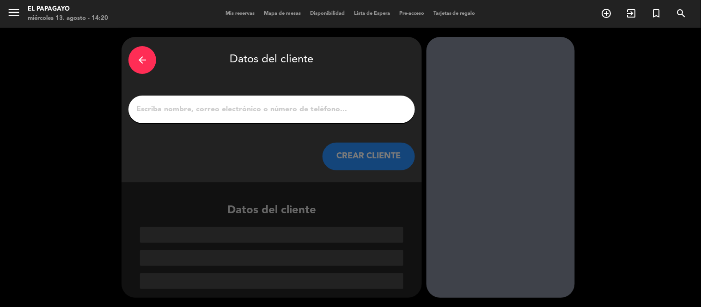
scroll to position [0, 0]
click at [357, 123] on div at bounding box center [272, 110] width 287 height 28
click at [348, 108] on input "1" at bounding box center [271, 109] width 273 height 13
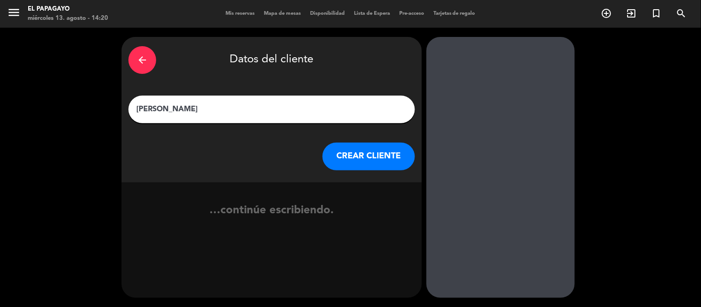
type input "[PERSON_NAME]"
click at [356, 172] on div "arrow_back Datos del cliente [PERSON_NAME] CREAR CLIENTE" at bounding box center [272, 110] width 300 height 146
click at [353, 162] on button "CREAR CLIENTE" at bounding box center [369, 157] width 92 height 28
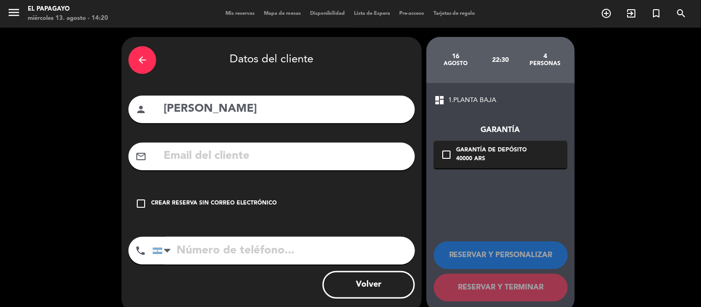
click at [262, 248] on input "tel" at bounding box center [284, 251] width 263 height 28
type input "1150018387"
click at [252, 205] on div "Crear reserva sin correo electrónico" at bounding box center [214, 203] width 126 height 9
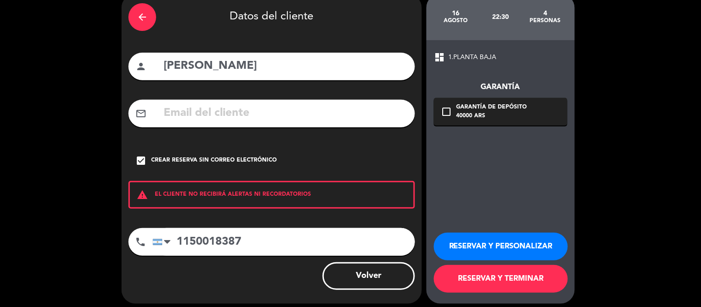
scroll to position [45, 0]
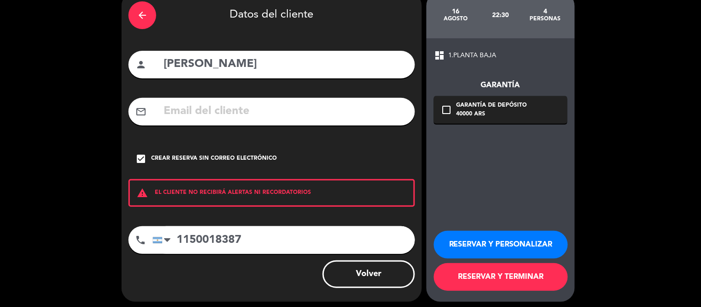
click at [498, 276] on button "RESERVAR Y TERMINAR" at bounding box center [501, 277] width 134 height 28
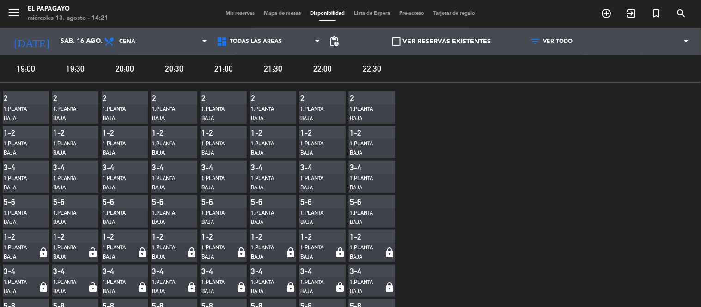
click at [236, 11] on span "Mis reservas" at bounding box center [240, 13] width 38 height 5
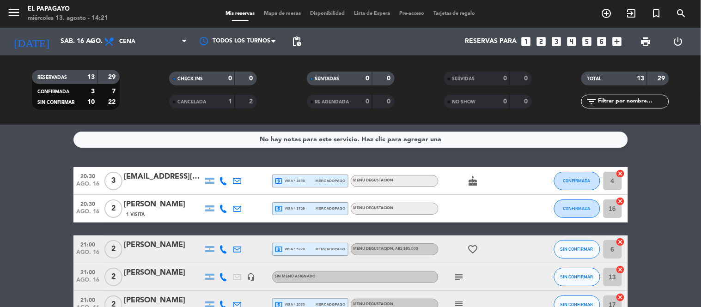
click at [72, 44] on input "sáb. 16 ago." at bounding box center [100, 41] width 88 height 17
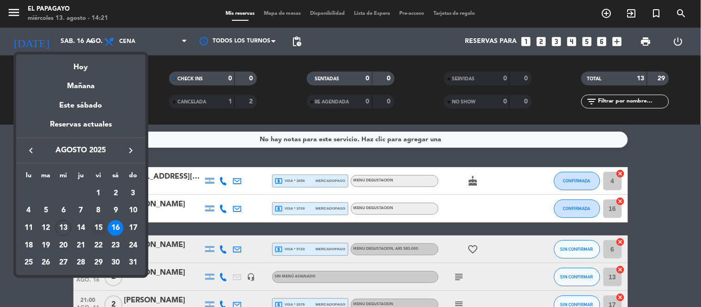
click at [99, 224] on div "15" at bounding box center [99, 229] width 16 height 16
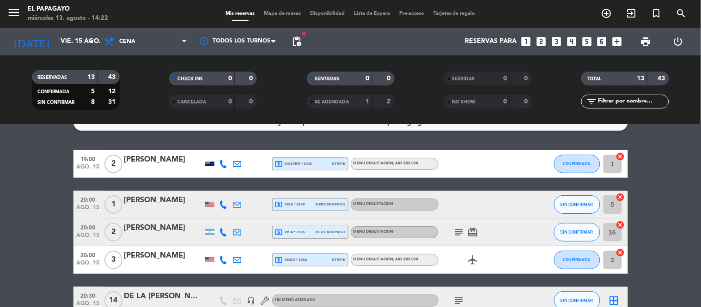
scroll to position [19, 0]
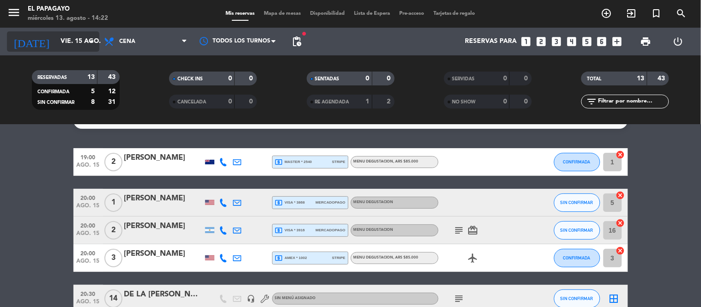
click at [66, 47] on input "vie. 15 ago." at bounding box center [100, 41] width 88 height 17
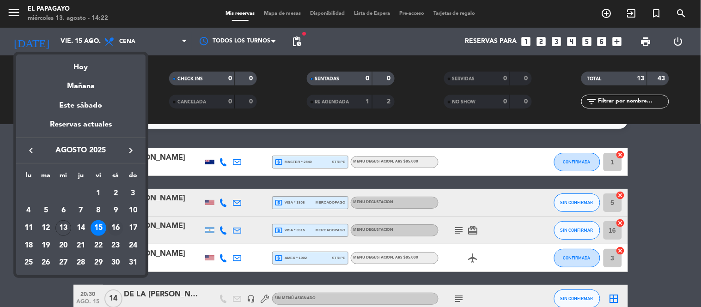
click at [116, 224] on div "16" at bounding box center [116, 229] width 16 height 16
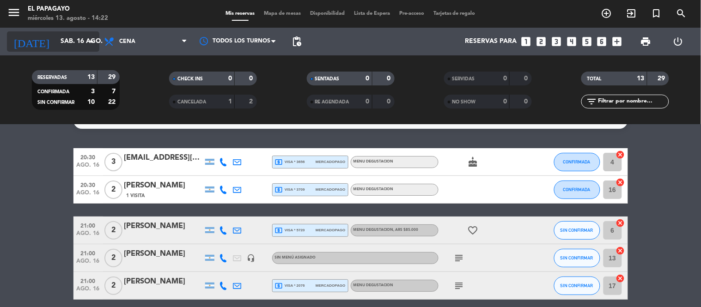
click at [56, 46] on input "sáb. 16 ago." at bounding box center [100, 41] width 88 height 17
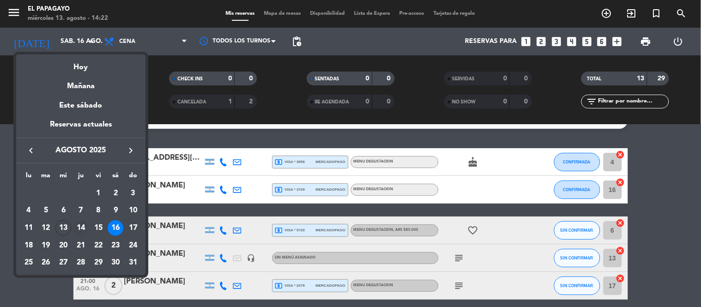
click at [72, 225] on td "14" at bounding box center [81, 229] width 18 height 18
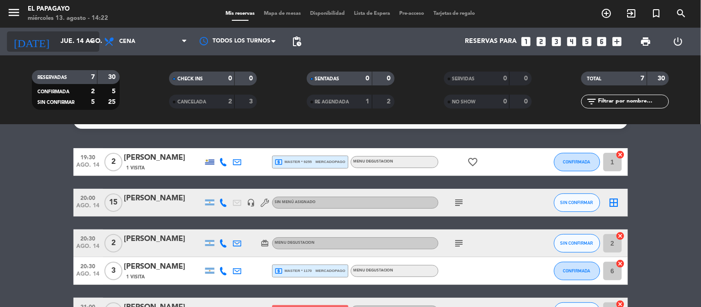
click at [65, 37] on input "jue. 14 ago." at bounding box center [100, 41] width 88 height 17
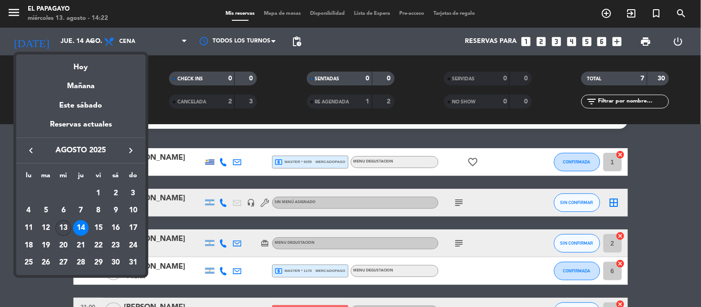
click at [67, 227] on div "13" at bounding box center [63, 229] width 16 height 16
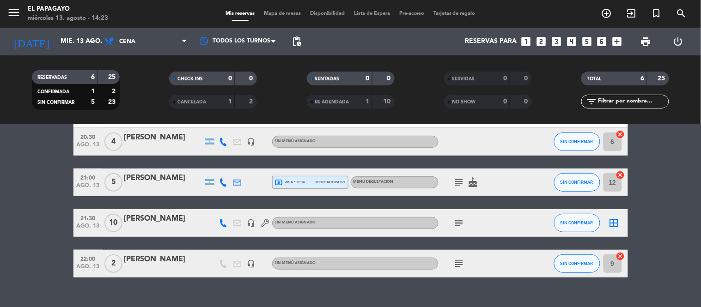
scroll to position [124, 0]
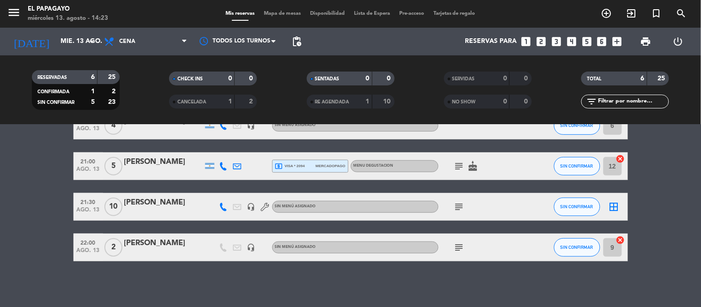
click at [53, 226] on bookings-row "20:00 [DATE] 2 BLANCA AZSILICUETA headset_mic Sin menú asignado SIN CONFIRMAR 4…" at bounding box center [350, 152] width 701 height 218
click at [460, 206] on icon "subject" at bounding box center [459, 207] width 11 height 11
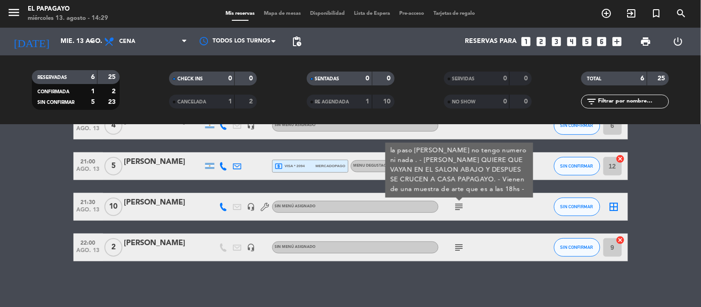
click at [460, 206] on icon "subject" at bounding box center [459, 207] width 11 height 11
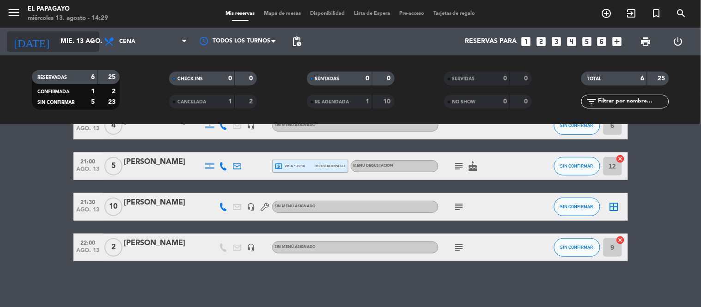
click at [57, 39] on input "mié. 13 ago." at bounding box center [100, 41] width 88 height 17
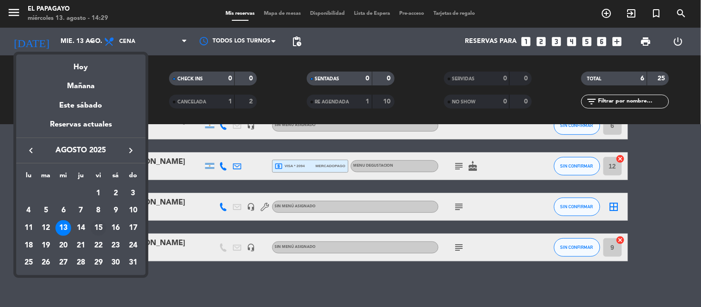
click at [98, 230] on div "15" at bounding box center [99, 229] width 16 height 16
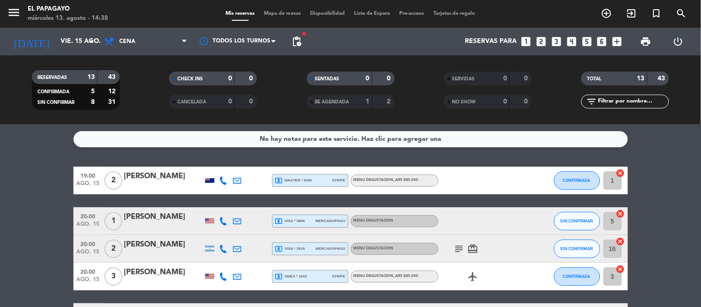
scroll to position [0, 0]
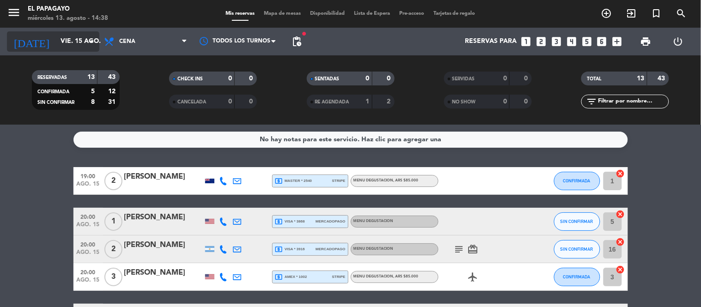
click at [72, 33] on input "vie. 15 ago." at bounding box center [100, 41] width 88 height 17
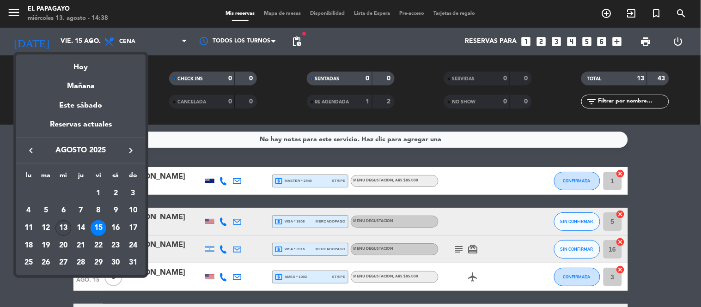
click at [70, 230] on div "13" at bounding box center [63, 229] width 16 height 16
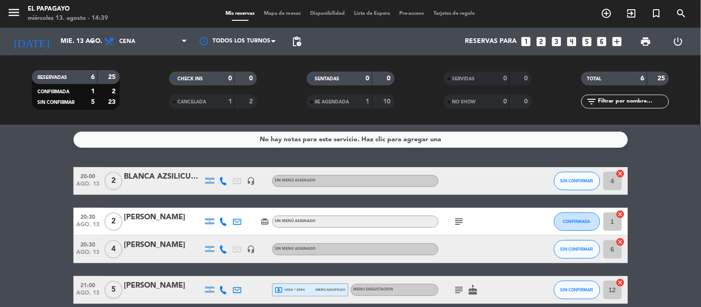
click at [2, 177] on bookings-row "20:00 [DATE] 2 BLANCA AZSILICUETA headset_mic Sin menú asignado SIN CONFIRMAR 4…" at bounding box center [350, 276] width 701 height 218
click at [82, 54] on div "[DATE] [DATE] arrow_drop_down" at bounding box center [53, 42] width 92 height 28
click at [75, 44] on input "mié. 13 ago." at bounding box center [100, 41] width 88 height 17
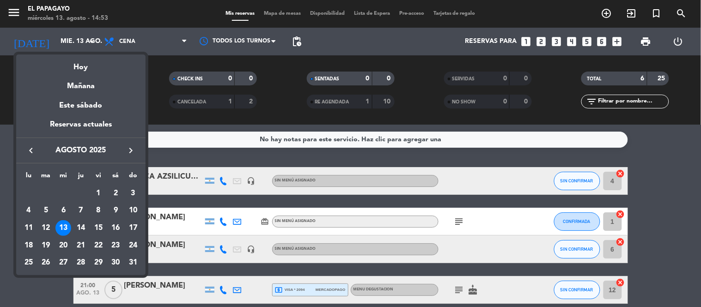
click at [49, 247] on div "19" at bounding box center [46, 246] width 16 height 16
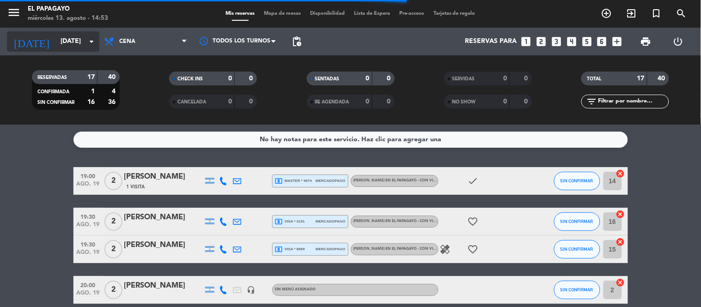
click at [60, 48] on input "[DATE]" at bounding box center [100, 41] width 88 height 17
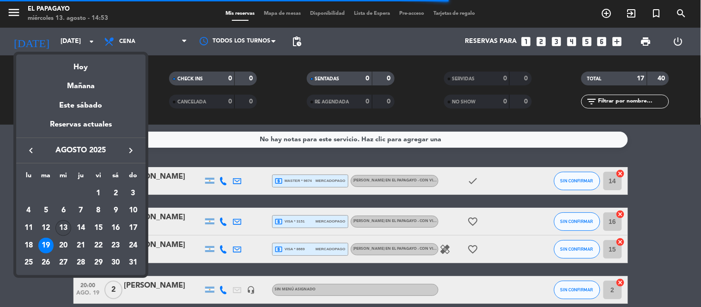
click at [62, 233] on div "13" at bounding box center [63, 229] width 16 height 16
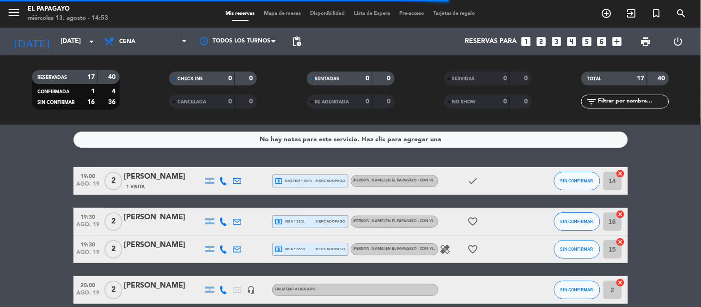
type input "mié. 13 ago."
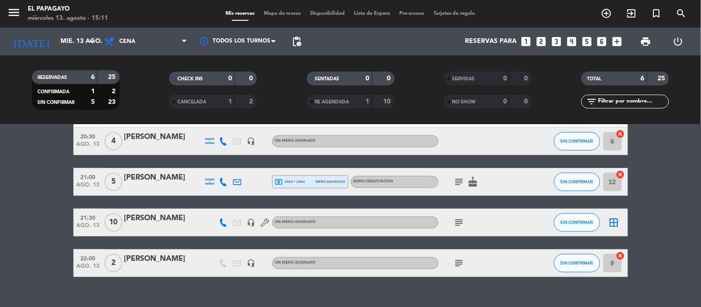
scroll to position [93, 0]
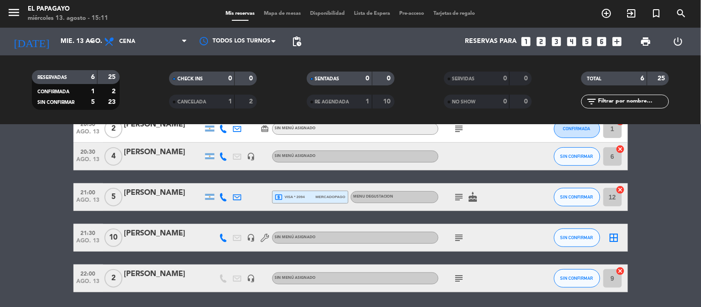
click at [150, 204] on div at bounding box center [163, 203] width 79 height 7
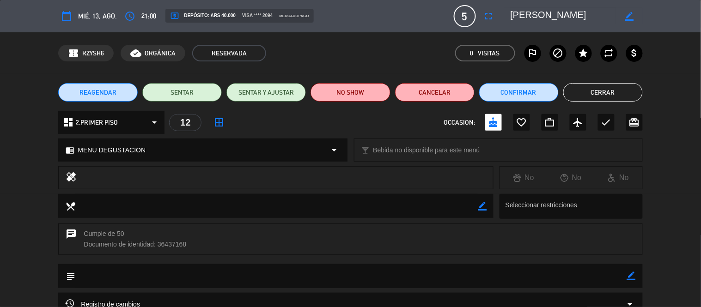
click at [636, 276] on icon "border_color" at bounding box center [631, 276] width 9 height 9
click at [564, 269] on textarea at bounding box center [350, 276] width 551 height 24
type textarea "DUEÑA DE [PERSON_NAME] - DE LAS CORTINAS -"
click at [623, 95] on button "Cerrar" at bounding box center [604, 92] width 80 height 18
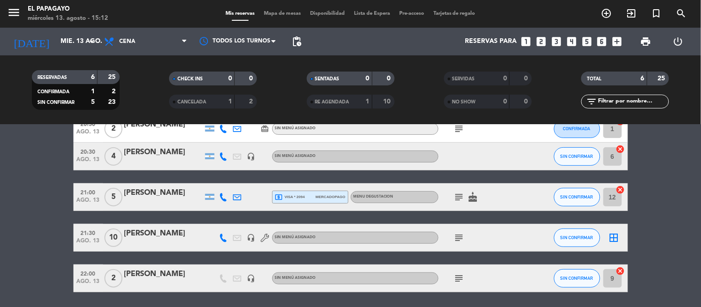
click at [516, 202] on div "subject cake" at bounding box center [480, 197] width 83 height 27
click at [455, 195] on icon "subject" at bounding box center [459, 197] width 11 height 11
click at [524, 200] on div at bounding box center [534, 197] width 25 height 27
click at [414, 193] on div "MENU DEGUSTACION" at bounding box center [395, 197] width 88 height 12
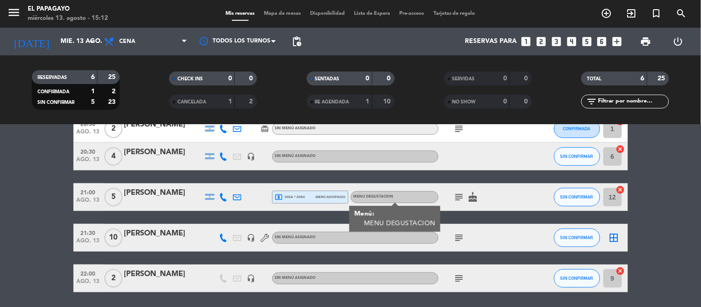
click at [145, 191] on div "[PERSON_NAME]" at bounding box center [163, 193] width 79 height 12
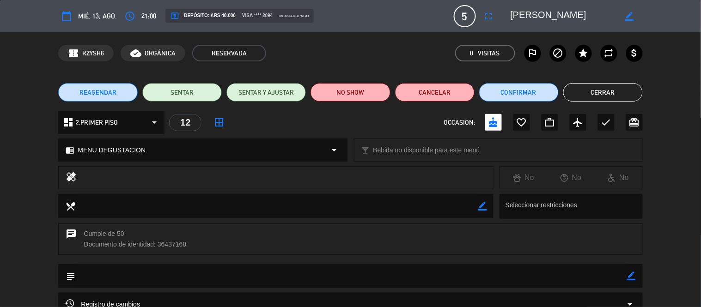
scroll to position [124, 0]
click at [649, 247] on div "chat Cumple de 50 Documento de identidad: 36437168" at bounding box center [350, 244] width 701 height 41
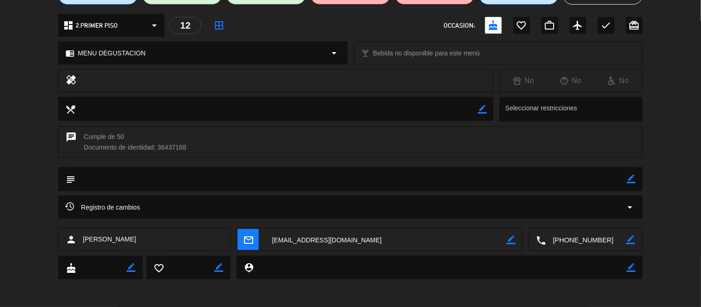
scroll to position [76, 0]
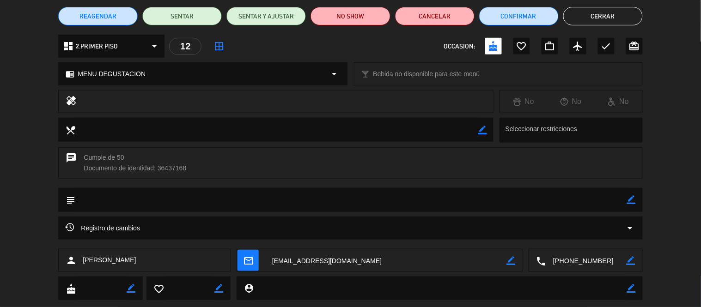
click at [590, 202] on textarea at bounding box center [350, 200] width 551 height 24
click at [594, 16] on button "Cerrar" at bounding box center [604, 16] width 80 height 18
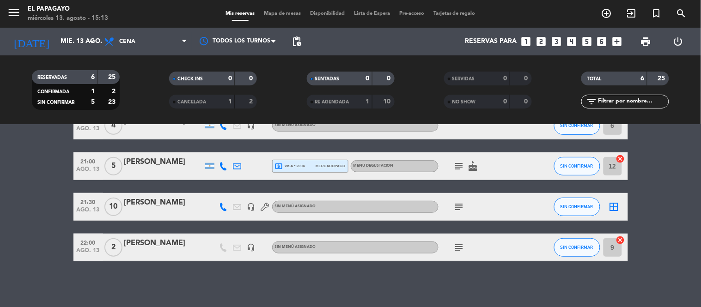
click at [158, 169] on div at bounding box center [163, 172] width 79 height 7
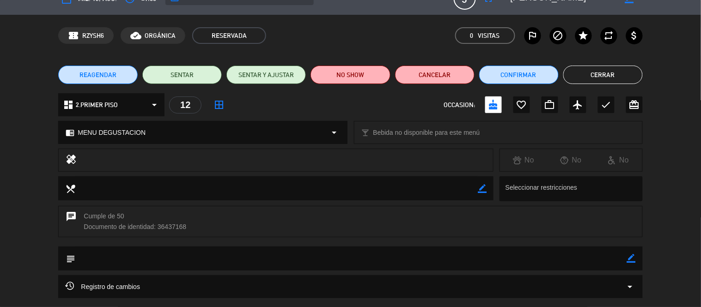
scroll to position [21, 0]
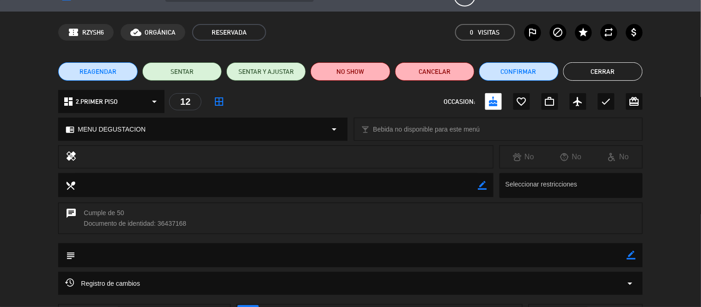
click at [630, 259] on icon "border_color" at bounding box center [631, 255] width 9 height 9
click at [474, 258] on textarea at bounding box center [350, 256] width 551 height 24
type textarea "J"
type textarea "DUEÑA DE [PERSON_NAME] SOL LAS CORTINAS - CUMPLE 50 ELLA."
click at [635, 255] on icon at bounding box center [631, 255] width 9 height 9
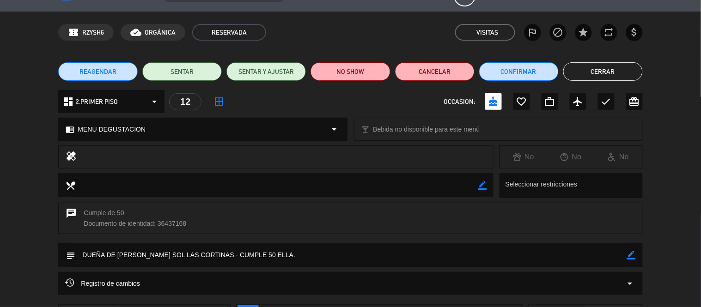
scroll to position [0, 0]
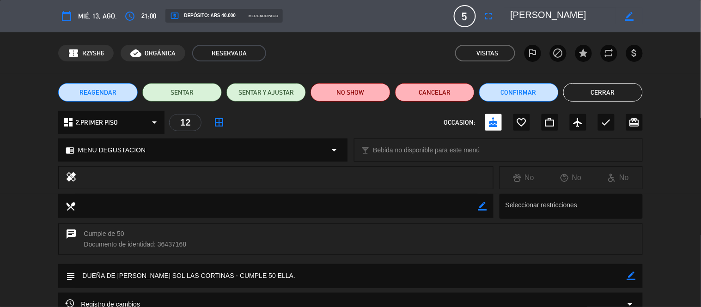
click at [596, 97] on button "Cerrar" at bounding box center [604, 92] width 80 height 18
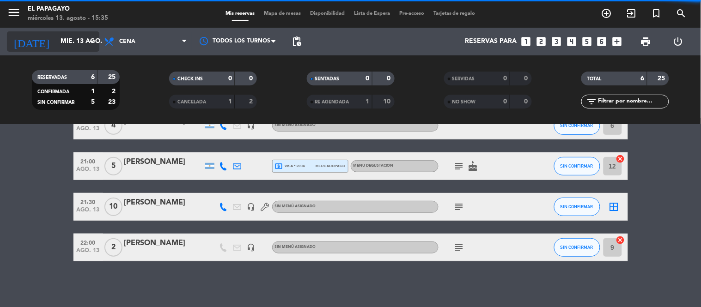
click at [91, 48] on input "mié. 13 ago." at bounding box center [100, 41] width 88 height 17
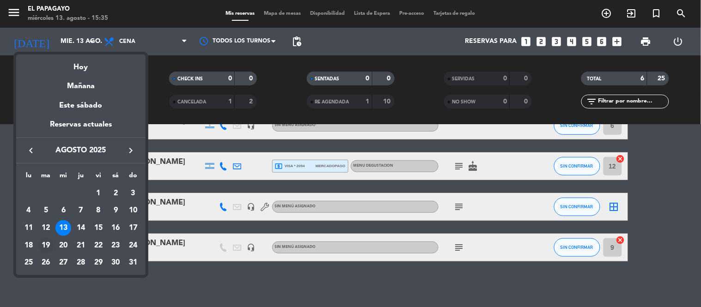
click at [47, 239] on div "19" at bounding box center [46, 246] width 16 height 16
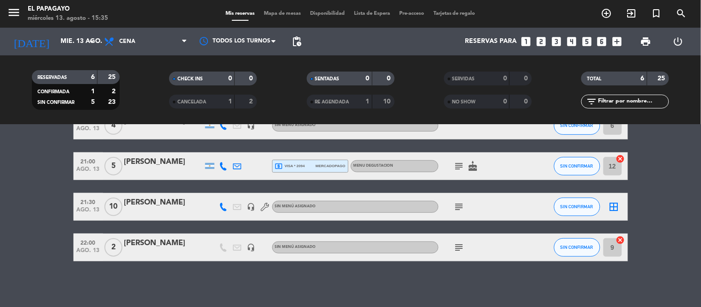
type input "[DATE]"
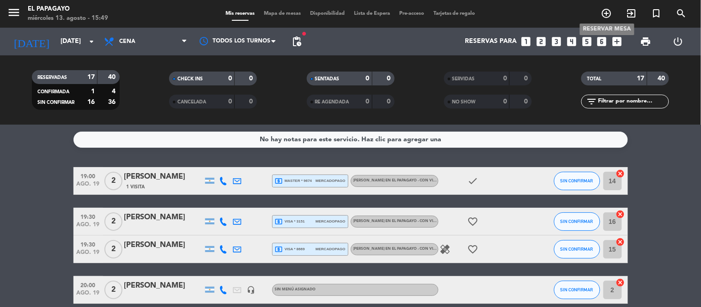
click at [602, 16] on icon "add_circle_outline" at bounding box center [606, 13] width 11 height 11
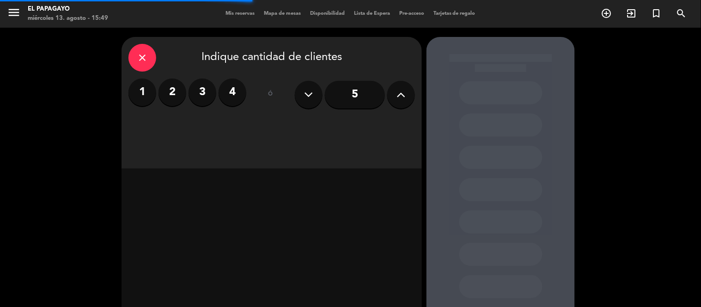
click at [336, 99] on input "5" at bounding box center [355, 95] width 60 height 28
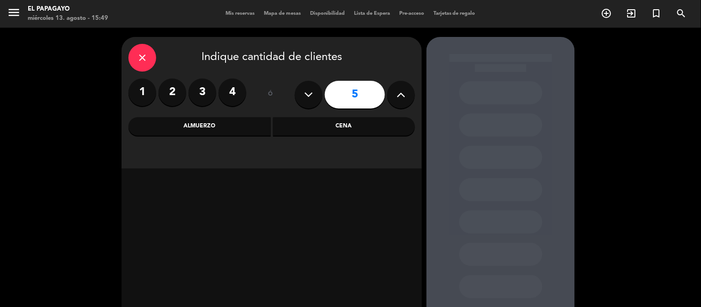
click at [306, 129] on div "Cena" at bounding box center [344, 126] width 142 height 18
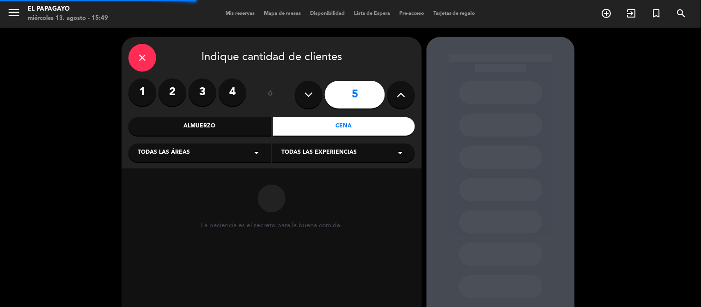
click at [197, 153] on div "Todas las áreas arrow_drop_down" at bounding box center [200, 153] width 143 height 18
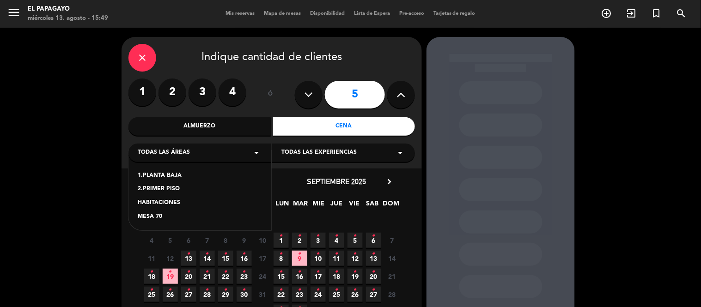
click at [162, 216] on div "MESA 70" at bounding box center [200, 217] width 124 height 9
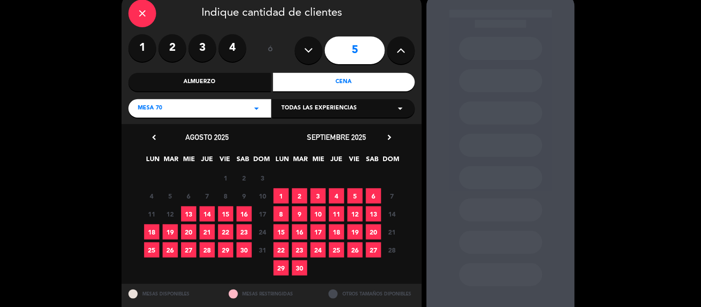
click at [169, 233] on span "19" at bounding box center [170, 232] width 15 height 15
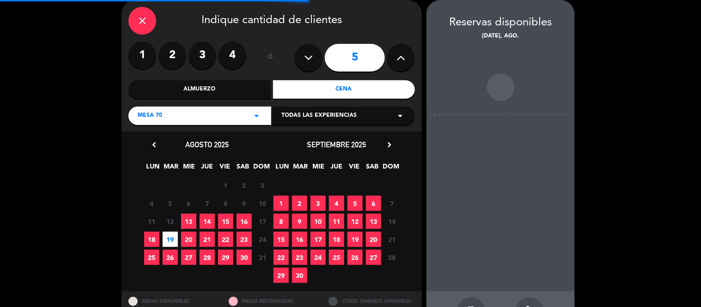
scroll to position [70, 0]
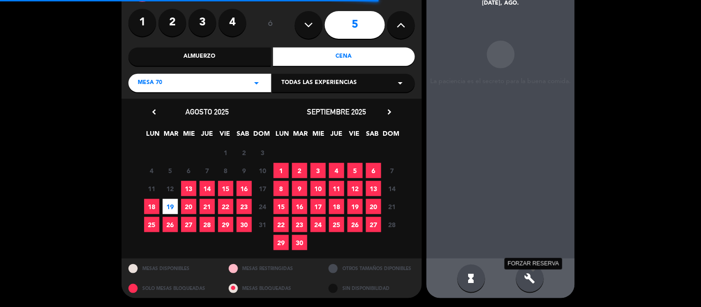
click at [533, 273] on icon "build" at bounding box center [530, 278] width 11 height 11
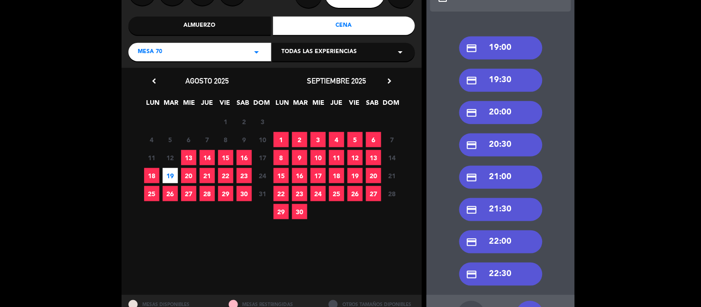
scroll to position [102, 0]
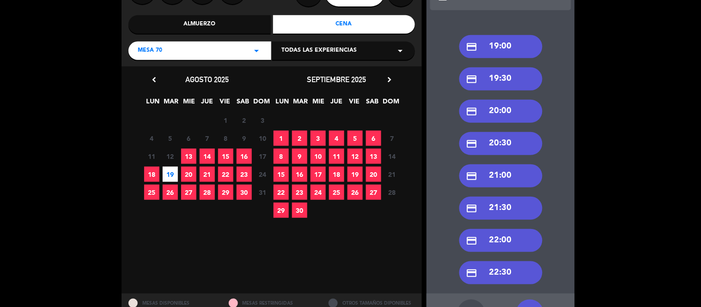
click at [498, 178] on div "credit_card 21:00" at bounding box center [501, 176] width 83 height 23
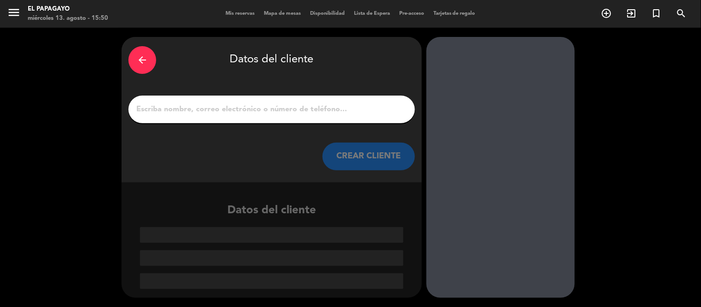
scroll to position [0, 0]
click at [141, 55] on icon "arrow_back" at bounding box center [142, 60] width 11 height 11
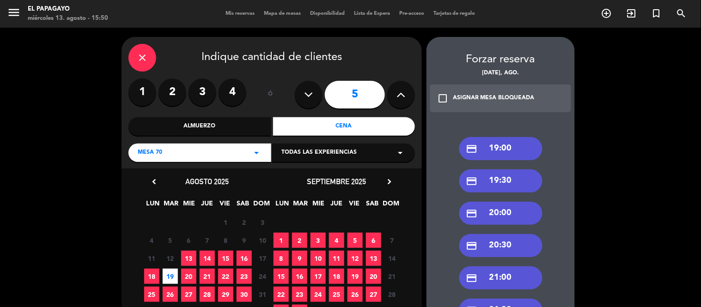
click at [507, 219] on div "credit_card 20:00" at bounding box center [501, 213] width 83 height 23
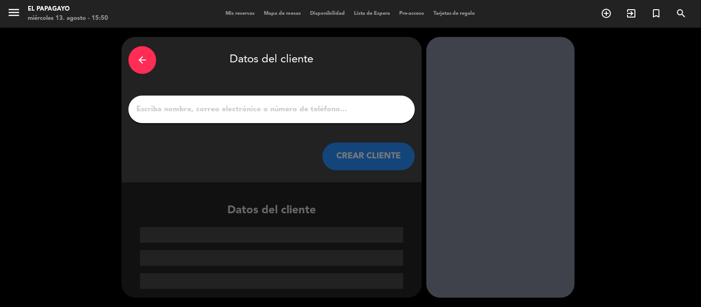
click at [322, 110] on input "1" at bounding box center [271, 109] width 273 height 13
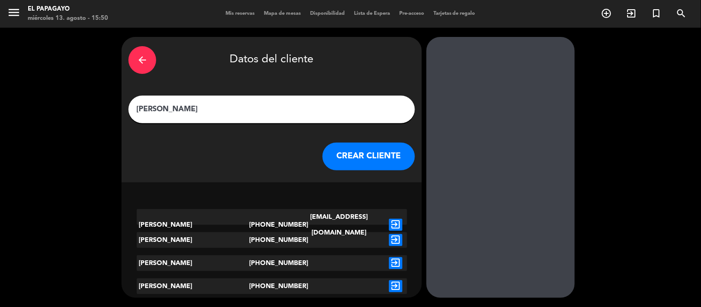
type input "[PERSON_NAME]"
click at [396, 237] on icon "exit_to_app" at bounding box center [395, 240] width 13 height 12
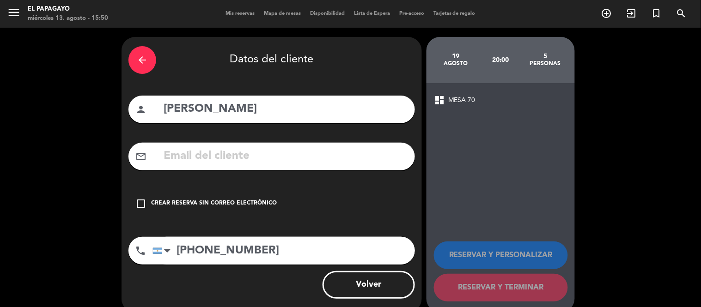
click at [202, 207] on div "Crear reserva sin correo electrónico" at bounding box center [214, 203] width 126 height 9
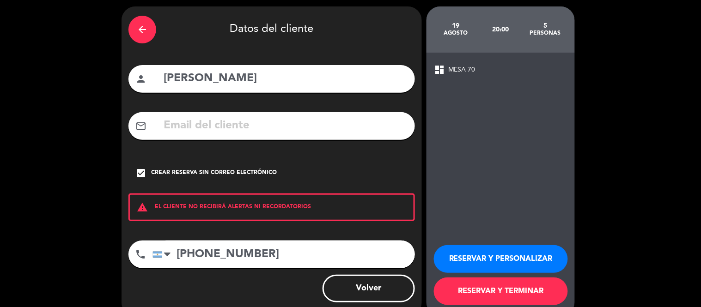
scroll to position [40, 0]
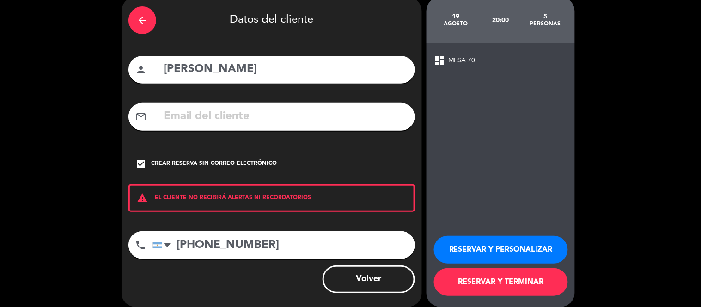
click at [512, 284] on button "RESERVAR Y TERMINAR" at bounding box center [501, 283] width 134 height 28
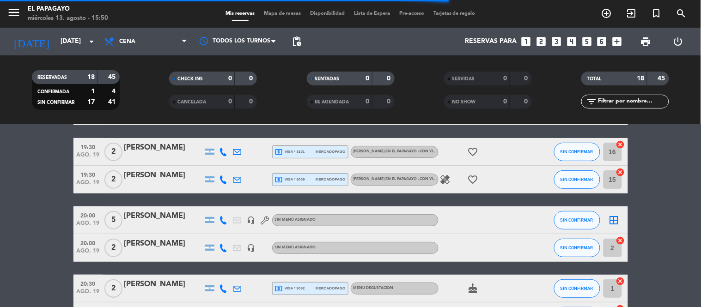
scroll to position [71, 0]
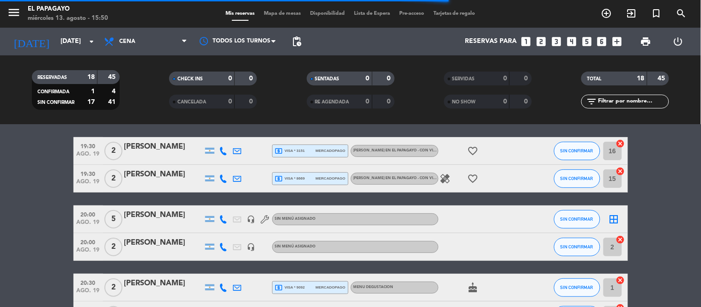
click at [172, 212] on div "[PERSON_NAME]" at bounding box center [163, 215] width 79 height 12
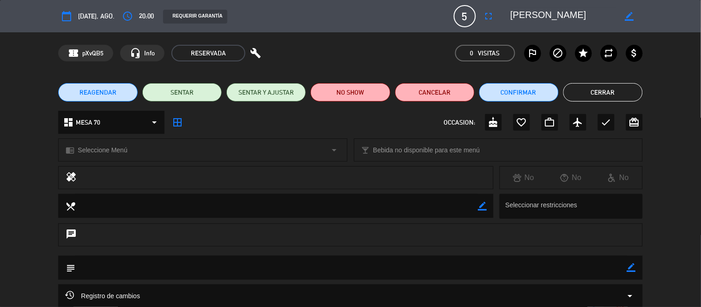
click at [630, 267] on icon "border_color" at bounding box center [631, 267] width 9 height 9
click at [571, 270] on textarea at bounding box center [350, 268] width 551 height 24
click at [633, 270] on icon at bounding box center [631, 267] width 9 height 9
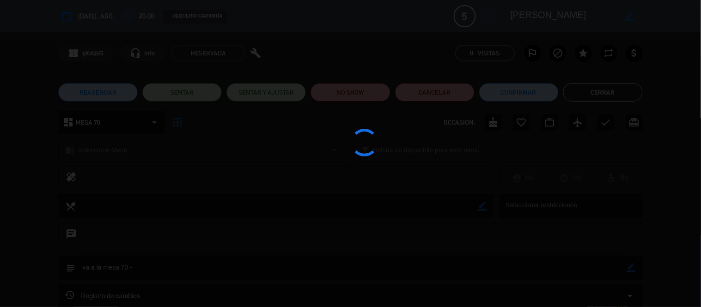
type textarea "va a la mesa 70 -"
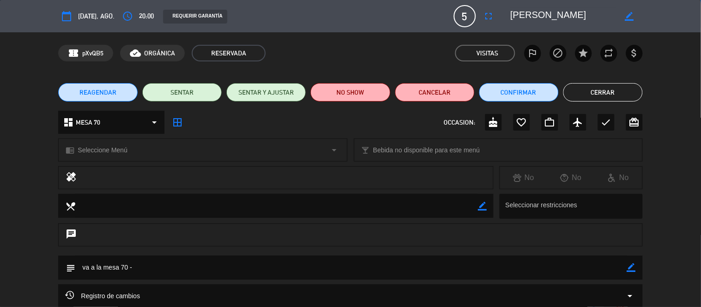
click at [589, 95] on button "Cerrar" at bounding box center [604, 92] width 80 height 18
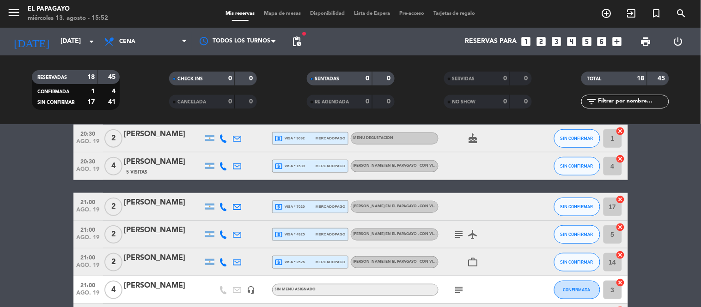
scroll to position [218, 0]
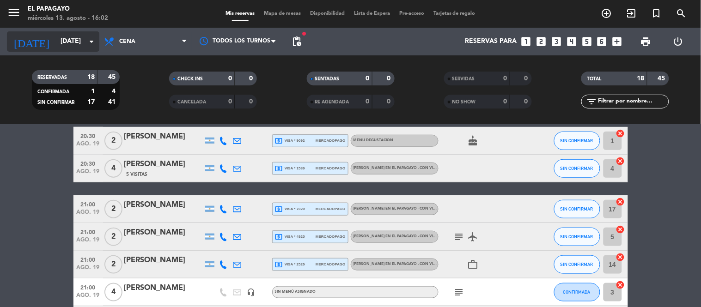
click at [68, 32] on div "[DATE] [DATE] arrow_drop_down" at bounding box center [53, 41] width 92 height 20
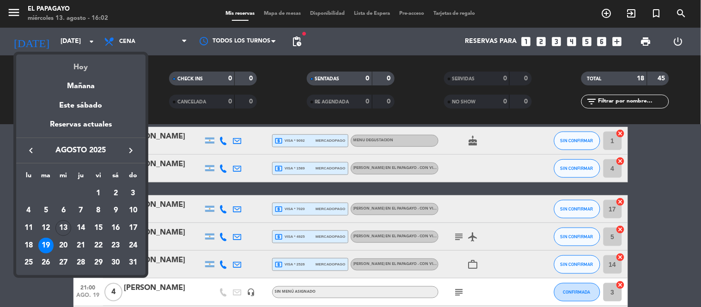
click at [82, 67] on div "Hoy" at bounding box center [80, 64] width 129 height 19
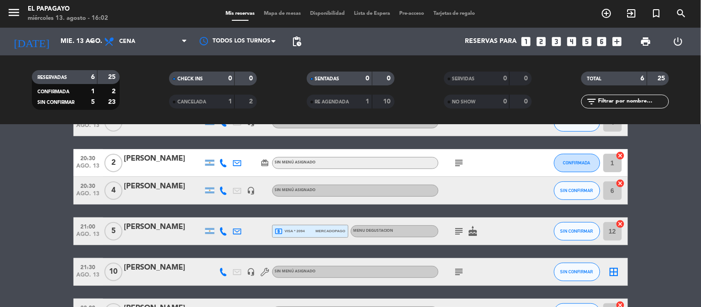
scroll to position [7, 0]
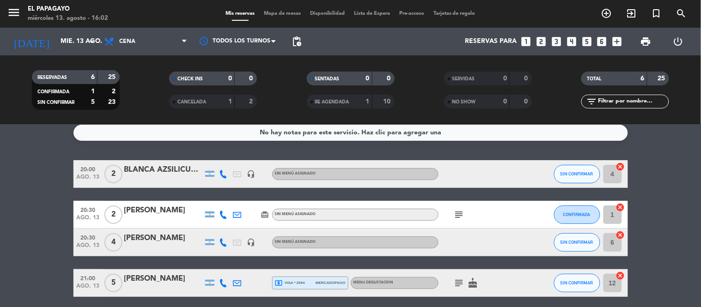
click at [220, 175] on icon at bounding box center [224, 174] width 8 height 8
click at [208, 159] on span "Copiar" at bounding box center [214, 158] width 19 height 10
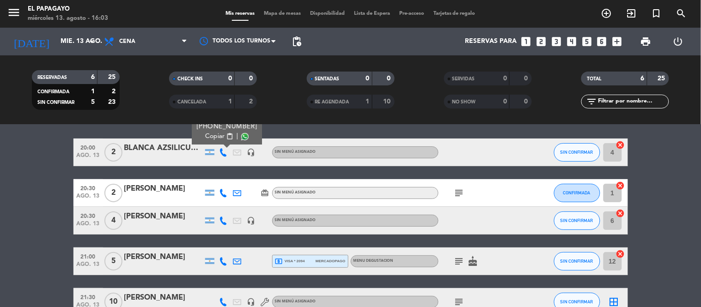
scroll to position [0, 0]
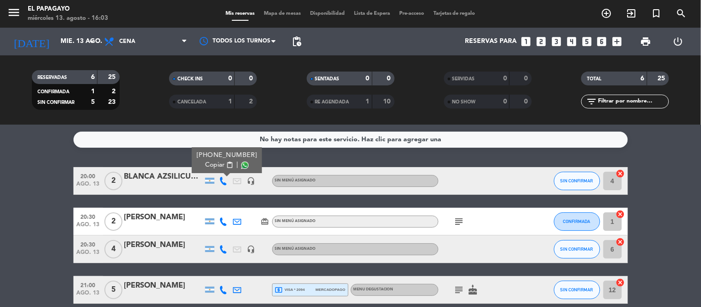
click at [222, 223] on icon at bounding box center [224, 222] width 8 height 8
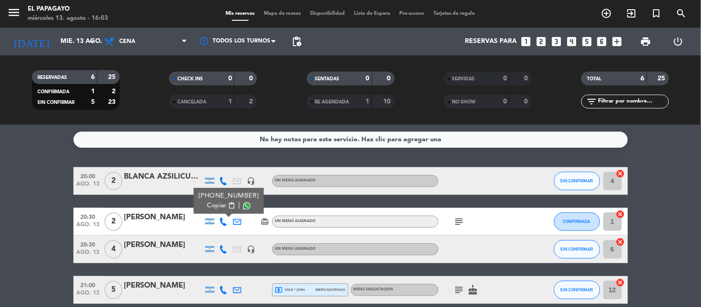
click at [219, 208] on span "Copiar" at bounding box center [216, 206] width 19 height 10
click at [460, 227] on icon "subject" at bounding box center [459, 221] width 11 height 11
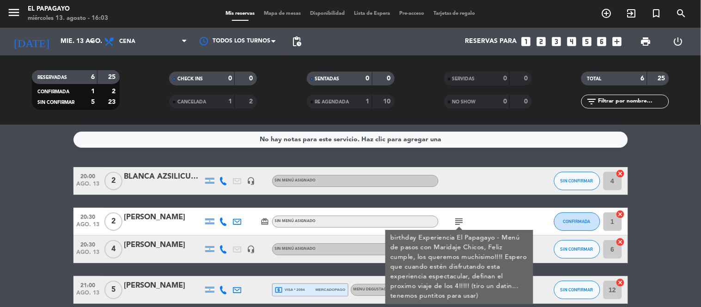
click at [268, 222] on icon "card_giftcard" at bounding box center [265, 222] width 8 height 8
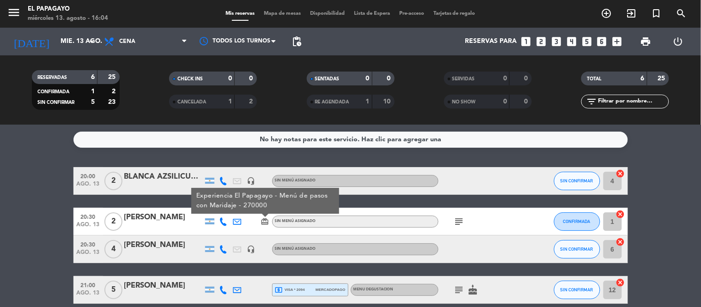
click at [223, 253] on icon at bounding box center [224, 249] width 8 height 8
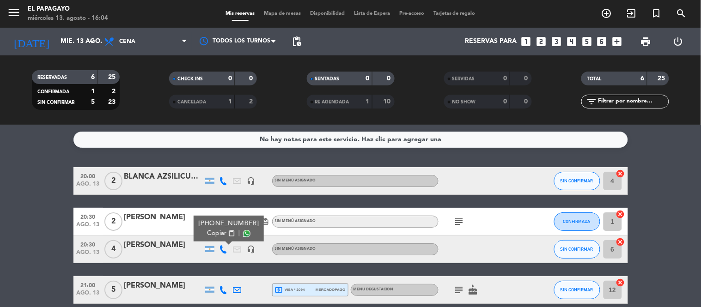
click at [216, 234] on span "Copiar" at bounding box center [216, 234] width 19 height 10
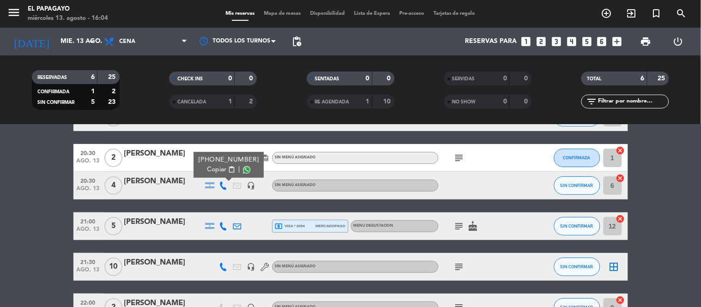
scroll to position [66, 0]
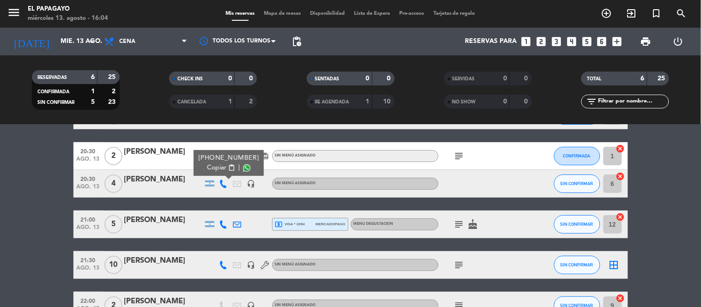
click at [224, 225] on icon at bounding box center [224, 225] width 8 height 8
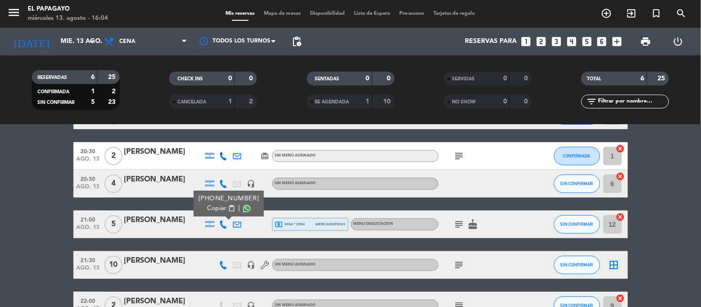
click at [211, 206] on span "Copiar" at bounding box center [216, 209] width 19 height 10
click at [465, 225] on icon "subject" at bounding box center [459, 224] width 11 height 11
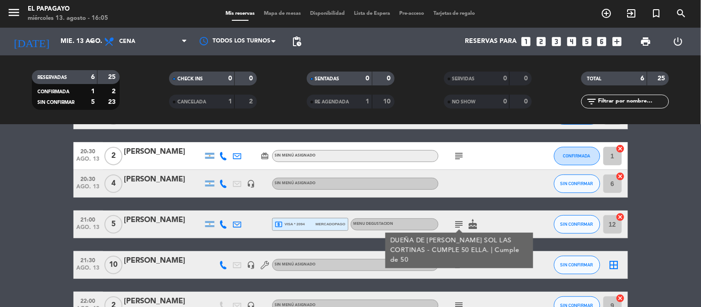
click at [220, 222] on icon at bounding box center [224, 225] width 8 height 8
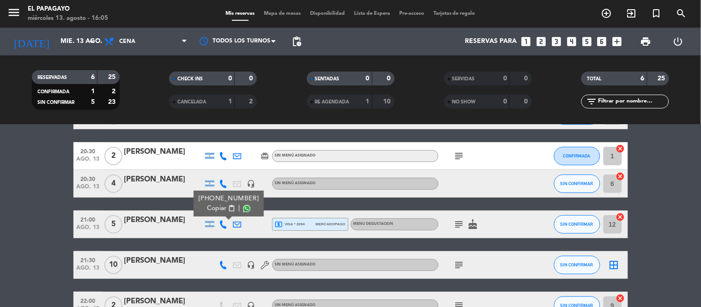
click at [215, 209] on span "Copiar" at bounding box center [216, 209] width 19 height 10
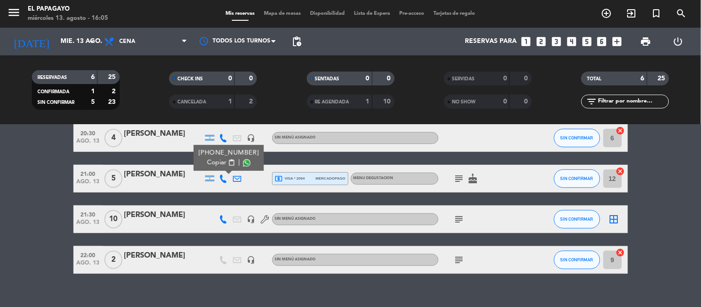
scroll to position [112, 0]
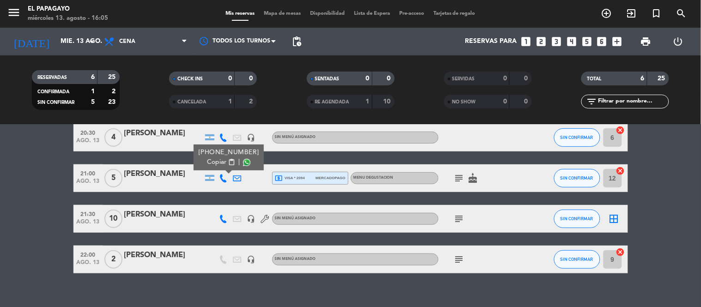
click at [223, 219] on icon at bounding box center [224, 219] width 8 height 8
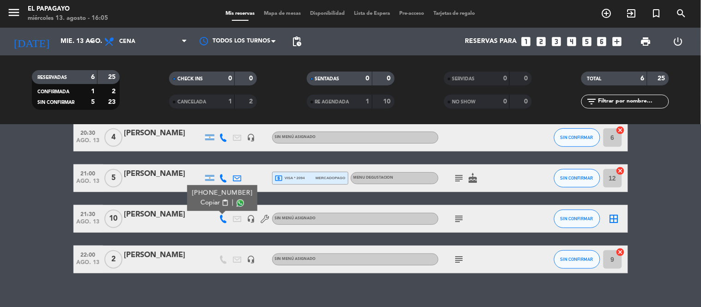
click at [211, 201] on span "Copiar" at bounding box center [210, 203] width 19 height 10
click at [461, 221] on icon "subject" at bounding box center [459, 219] width 11 height 11
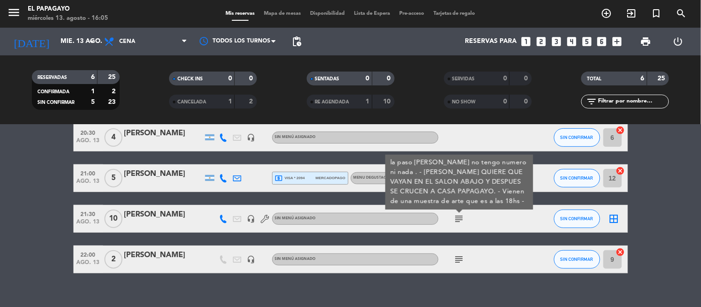
click at [225, 220] on icon at bounding box center [224, 219] width 8 height 8
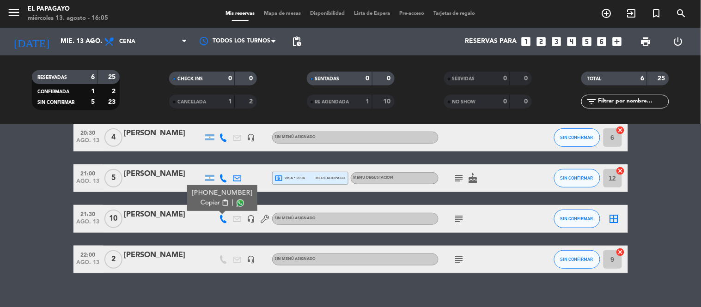
click at [209, 204] on span "Copiar" at bounding box center [210, 203] width 19 height 10
click at [462, 259] on icon "subject" at bounding box center [459, 259] width 11 height 11
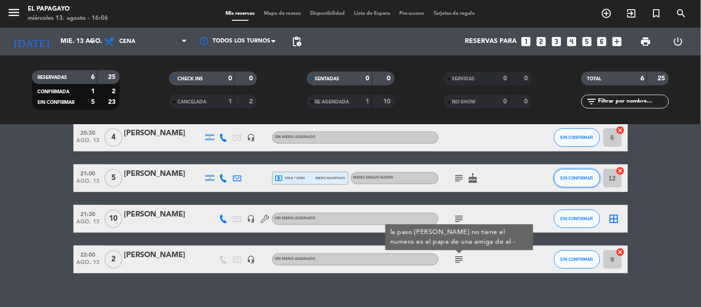
click at [574, 180] on button "SIN CONFIRMAR" at bounding box center [577, 178] width 46 height 18
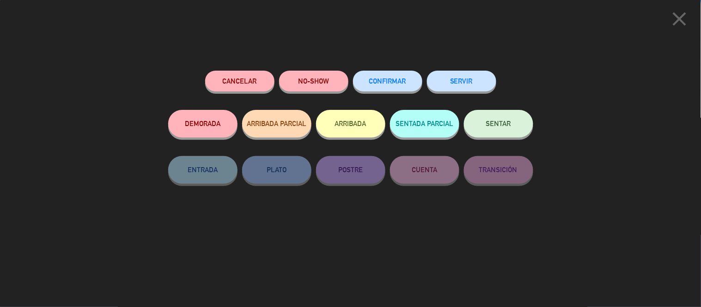
click at [404, 87] on button "CONFIRMAR" at bounding box center [387, 81] width 69 height 21
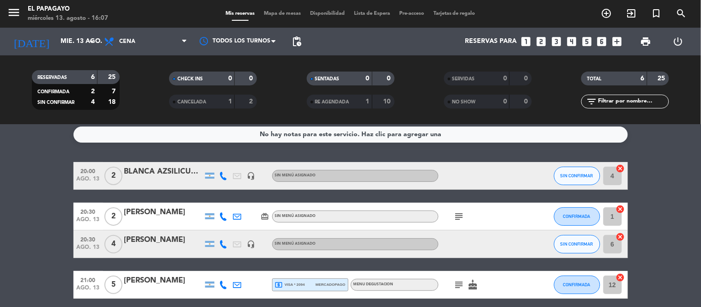
scroll to position [3, 0]
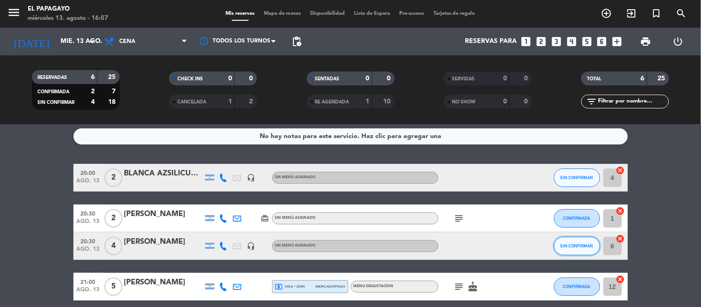
click at [568, 246] on span "SIN CONFIRMAR" at bounding box center [577, 246] width 33 height 5
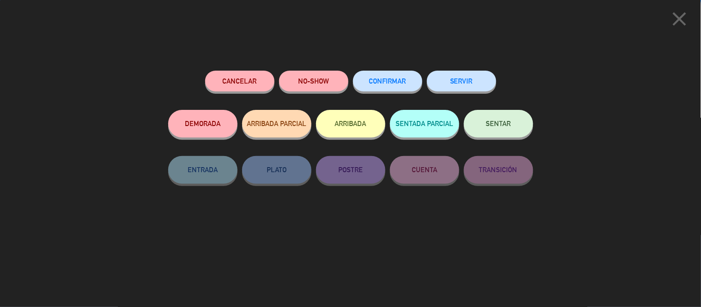
click at [384, 76] on button "CONFIRMAR" at bounding box center [387, 81] width 69 height 21
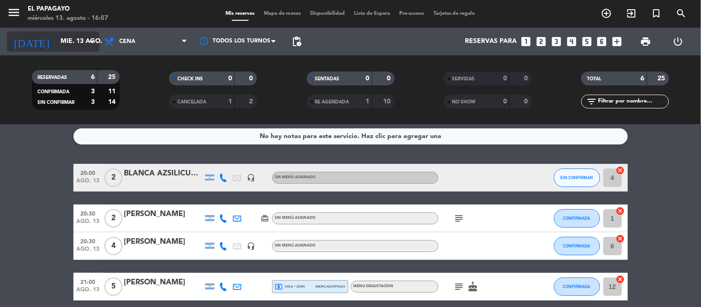
click at [88, 39] on icon "arrow_drop_down" at bounding box center [91, 41] width 11 height 11
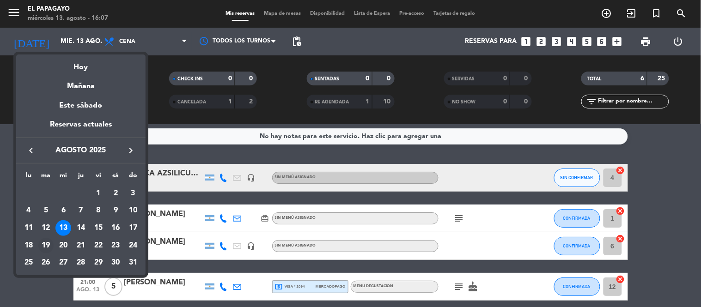
click at [48, 243] on div "19" at bounding box center [46, 246] width 16 height 16
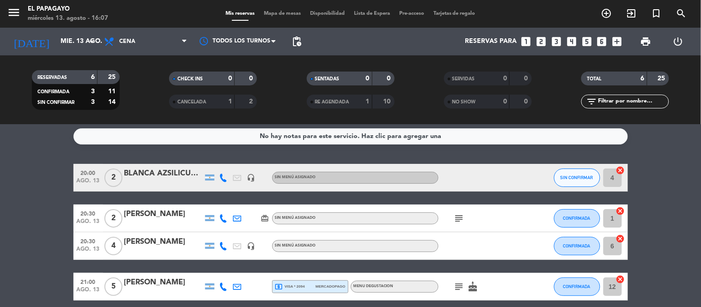
type input "[DATE]"
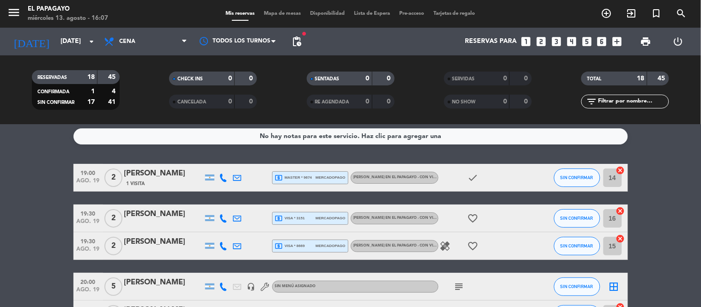
click at [96, 37] on icon "arrow_drop_down" at bounding box center [91, 41] width 11 height 11
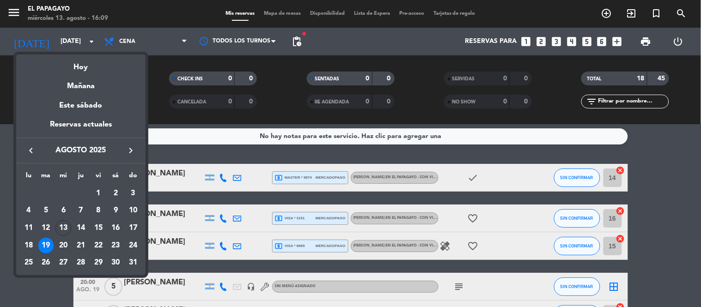
click at [16, 285] on div at bounding box center [350, 153] width 701 height 307
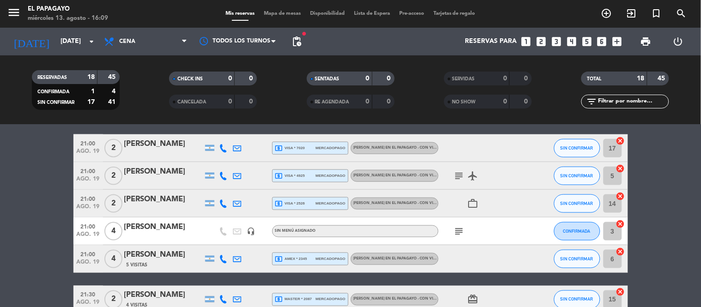
scroll to position [278, 0]
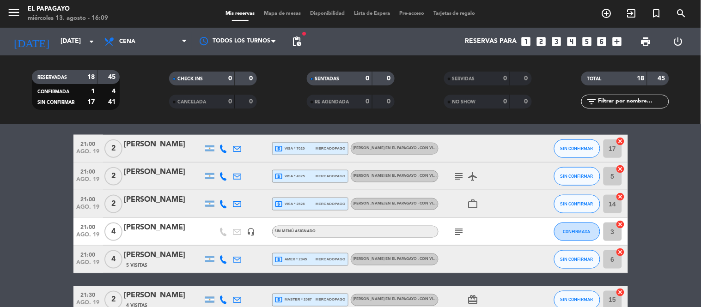
click at [224, 258] on icon at bounding box center [224, 260] width 8 height 8
click at [48, 243] on bookings-row "19:00 [DATE] 2 [PERSON_NAME] 1 Visita local_atm master * 9674 mercadopago [PERS…" at bounding box center [350, 184] width 701 height 590
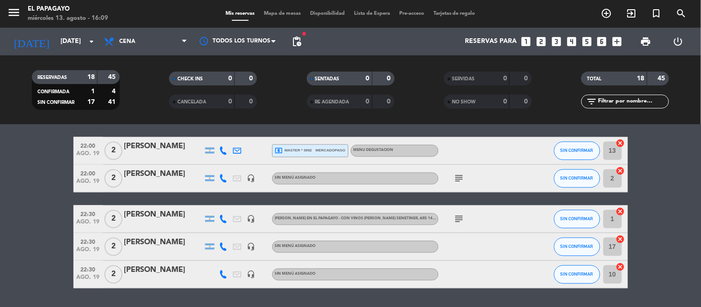
scroll to position [496, 0]
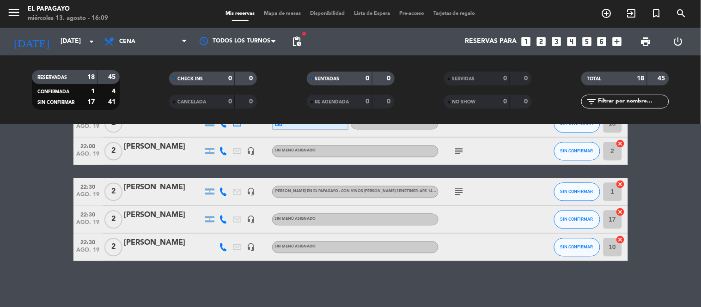
click at [281, 11] on span "Mapa de mesas" at bounding box center [282, 13] width 46 height 5
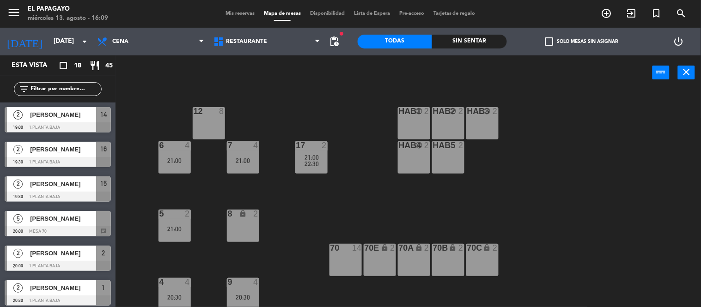
click at [310, 12] on span "Disponibilidad" at bounding box center [328, 13] width 44 height 5
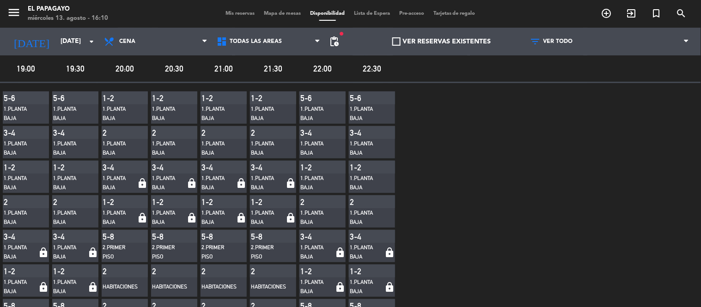
click at [393, 39] on span at bounding box center [396, 41] width 8 height 8
click at [442, 42] on input "VER RESERVAS EXISTENTES" at bounding box center [442, 42] width 0 height 0
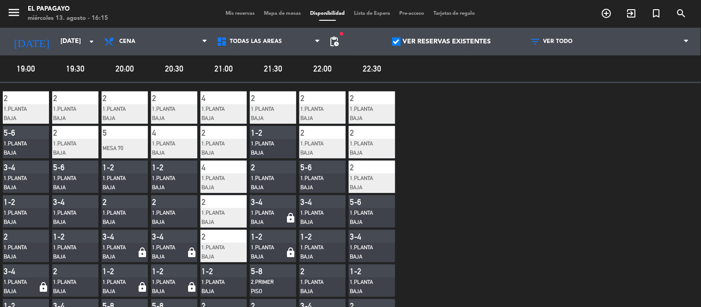
click at [237, 12] on span "Mis reservas" at bounding box center [240, 13] width 38 height 5
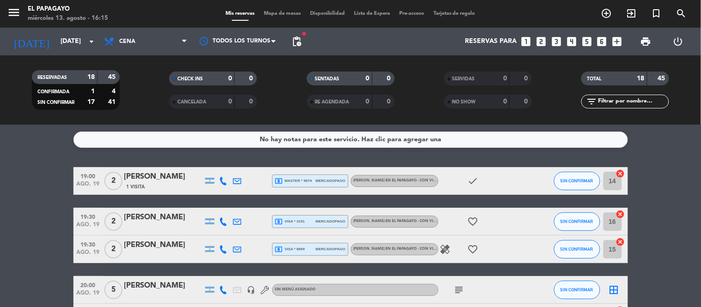
click at [298, 155] on div "No hay notas para este servicio. Haz clic para agregar una 19:00 [DATE] 2 [PERS…" at bounding box center [350, 216] width 701 height 183
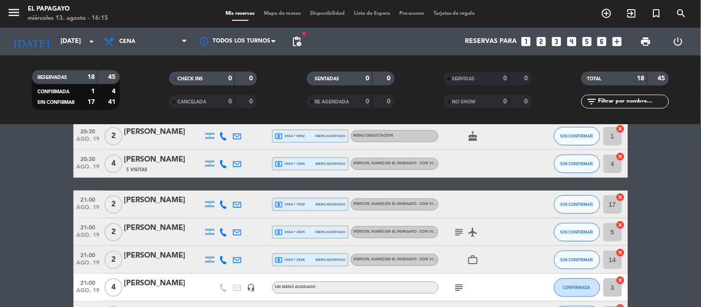
scroll to position [223, 0]
click at [62, 37] on input "[DATE]" at bounding box center [100, 41] width 88 height 17
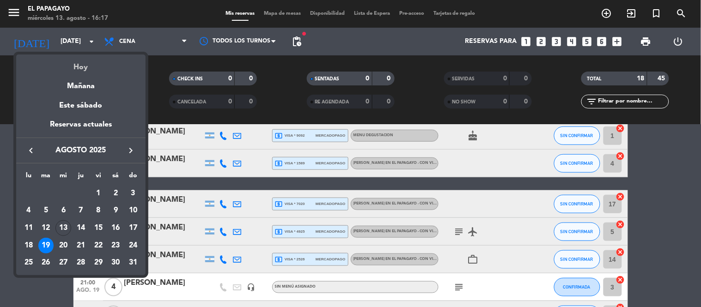
click at [84, 66] on div "Hoy" at bounding box center [80, 64] width 129 height 19
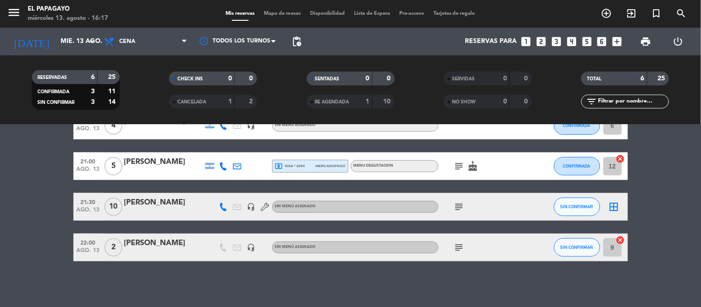
scroll to position [0, 0]
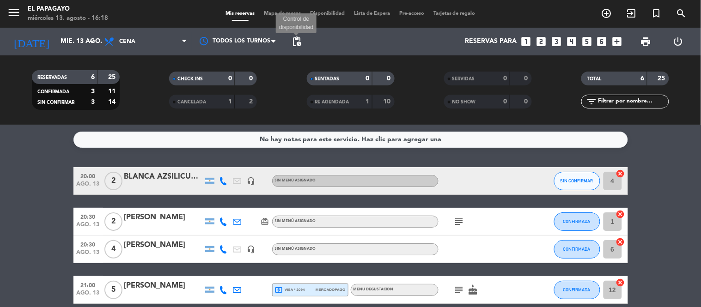
click at [294, 43] on span "pending_actions" at bounding box center [296, 41] width 11 height 11
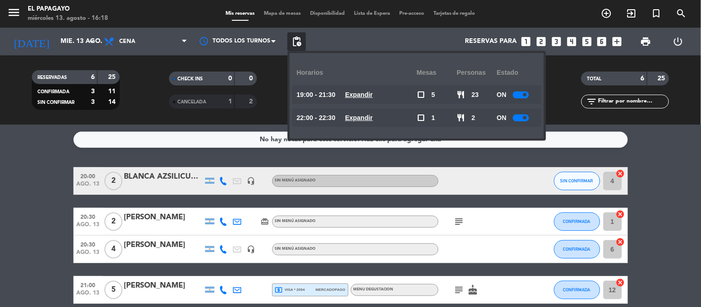
click at [528, 95] on div at bounding box center [521, 95] width 16 height 7
click at [518, 118] on div at bounding box center [521, 118] width 16 height 7
click at [12, 228] on bookings-row "20:00 [DATE] 2 BLANCA AZSILICUETA headset_mic Sin menú asignado SIN CONFIRMAR 4…" at bounding box center [350, 276] width 701 height 218
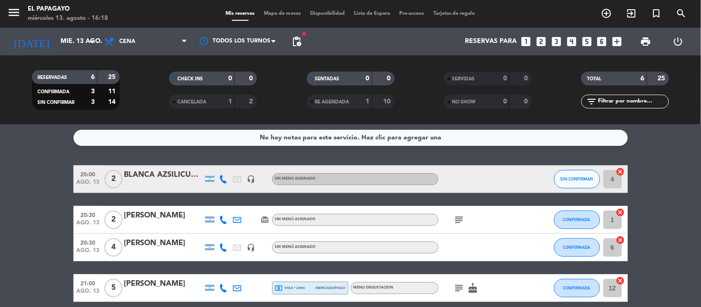
scroll to position [11, 0]
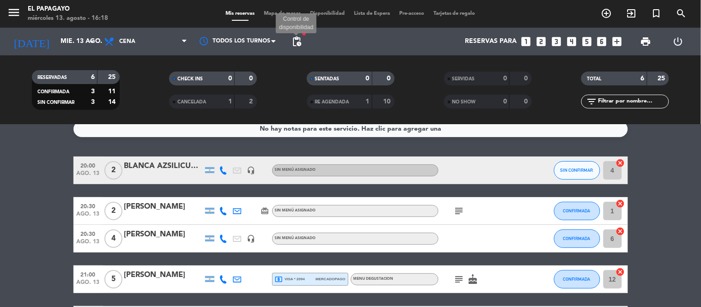
click at [297, 41] on span "pending_actions" at bounding box center [296, 41] width 11 height 11
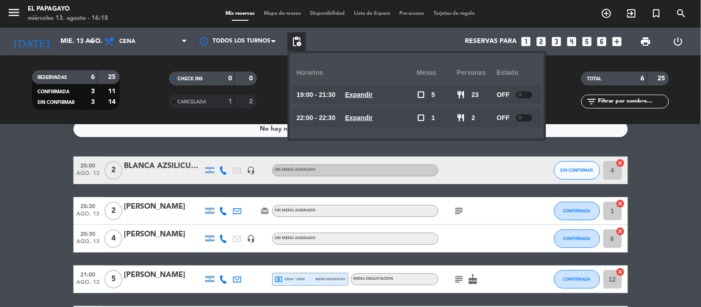
click at [373, 96] on u "Expandir" at bounding box center [359, 94] width 28 height 7
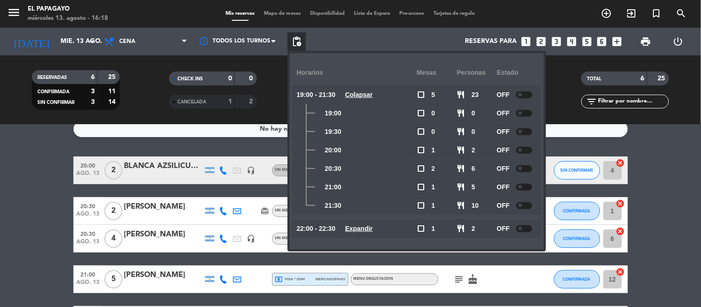
click at [521, 98] on div at bounding box center [524, 95] width 16 height 7
click at [522, 167] on div at bounding box center [521, 168] width 16 height 7
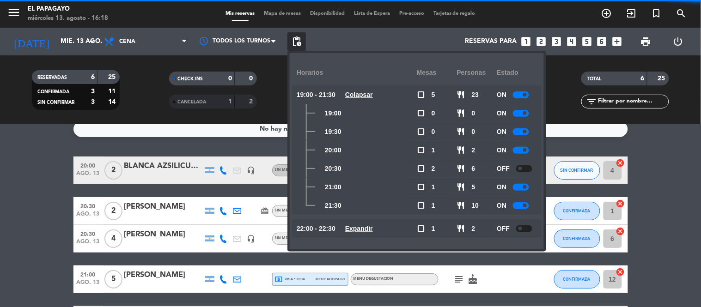
click at [522, 184] on div at bounding box center [521, 187] width 16 height 7
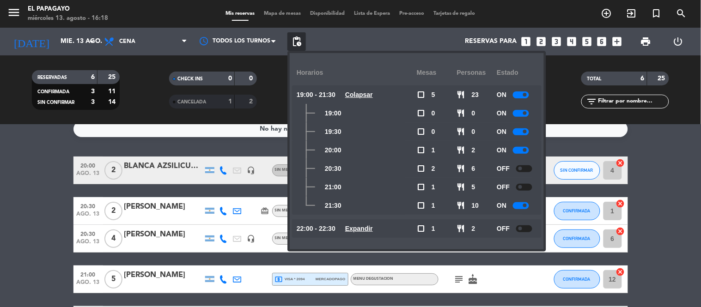
click at [522, 208] on div at bounding box center [521, 205] width 16 height 7
click at [292, 41] on span "pending_actions" at bounding box center [296, 41] width 11 height 11
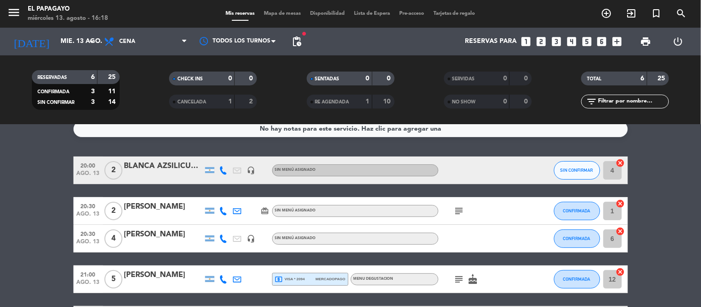
click at [34, 200] on bookings-row "20:00 [DATE] 2 BLANCA AZSILICUETA headset_mic Sin menú asignado SIN CONFIRMAR 4…" at bounding box center [350, 266] width 701 height 218
click at [648, 42] on span "print" at bounding box center [646, 41] width 11 height 11
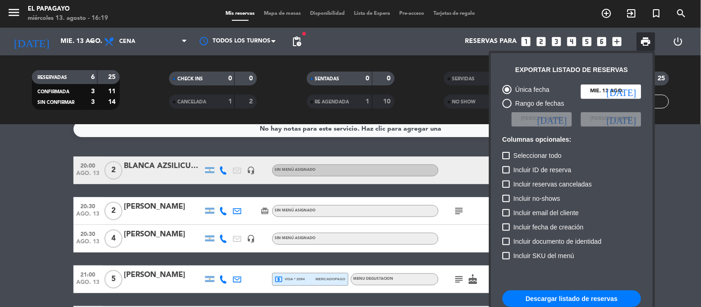
click at [578, 295] on button "Descargar listado de reservas" at bounding box center [572, 299] width 139 height 17
click at [266, 211] on div at bounding box center [350, 153] width 701 height 307
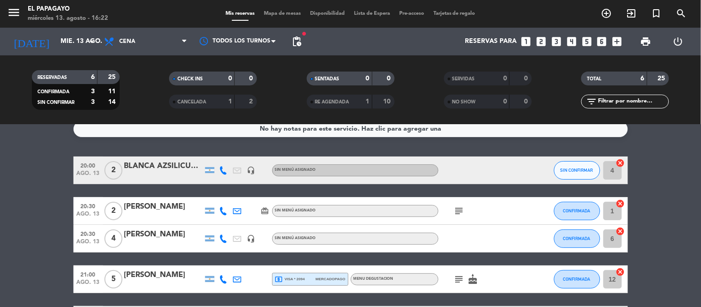
click at [266, 211] on icon "card_giftcard" at bounding box center [265, 211] width 8 height 8
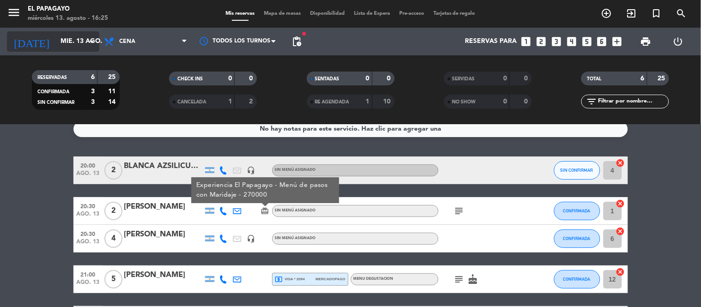
click at [82, 37] on input "mié. 13 ago." at bounding box center [100, 41] width 88 height 17
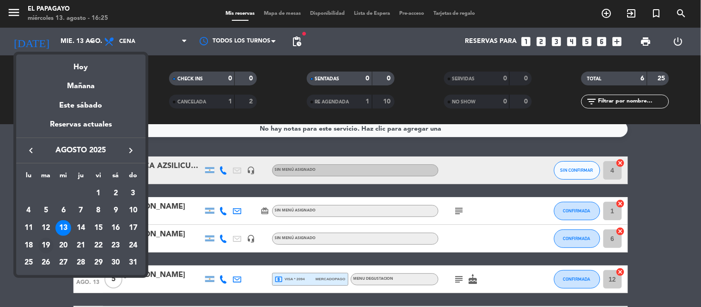
click at [42, 244] on div "19" at bounding box center [46, 246] width 16 height 16
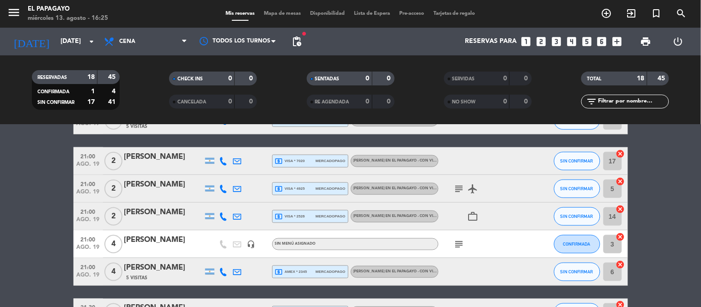
scroll to position [266, 0]
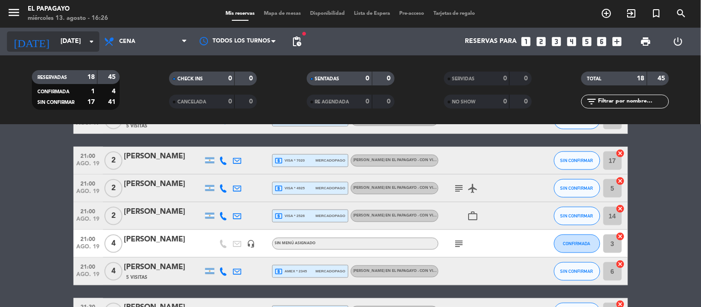
click at [98, 35] on input "[DATE]" at bounding box center [100, 41] width 88 height 17
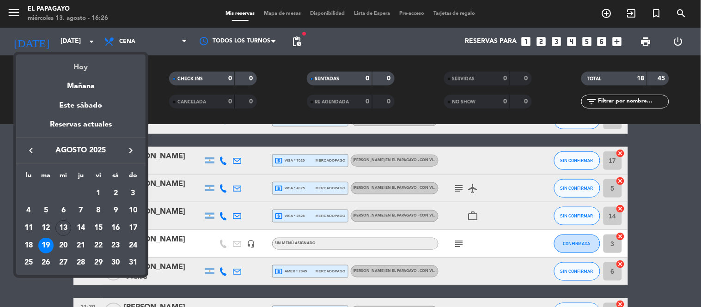
click at [79, 66] on div "Hoy" at bounding box center [80, 64] width 129 height 19
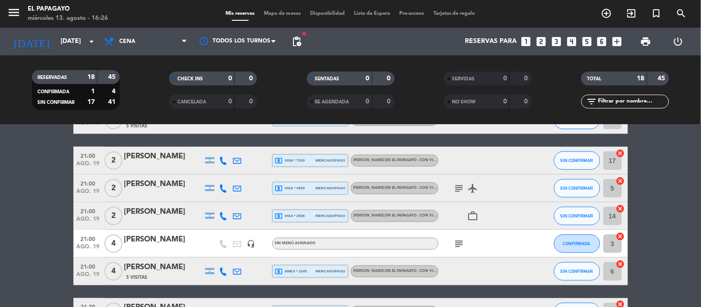
type input "mié. 13 ago."
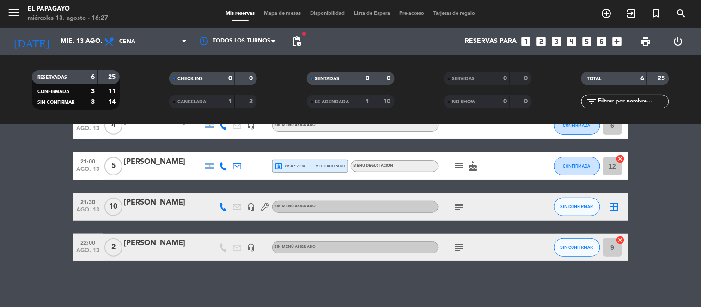
scroll to position [0, 0]
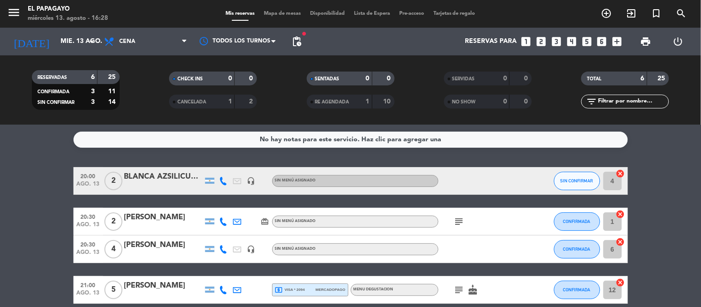
click at [453, 224] on span "subject" at bounding box center [460, 221] width 14 height 11
click at [464, 216] on icon "subject" at bounding box center [459, 221] width 11 height 11
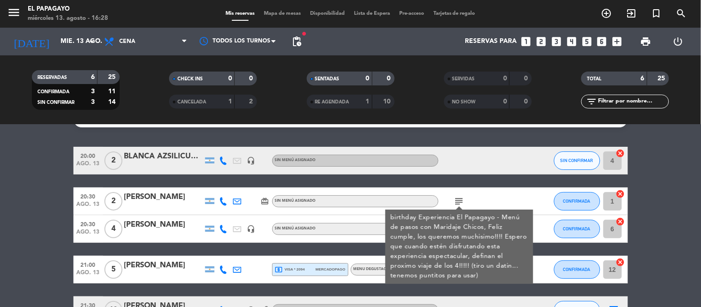
scroll to position [21, 0]
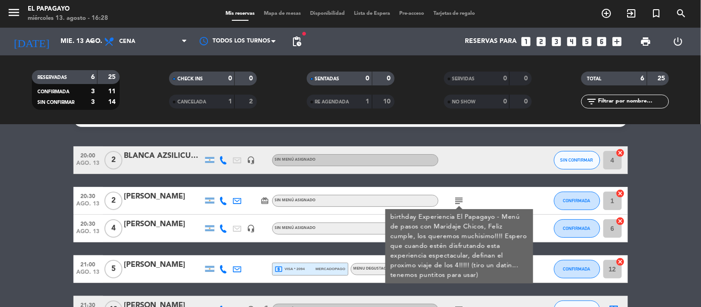
click at [479, 182] on div "20:00 [DATE] 2 BLANCA AZSILICUETA headset_mic Sin menú asignado SIN CONFIRMAR 4…" at bounding box center [351, 256] width 555 height 218
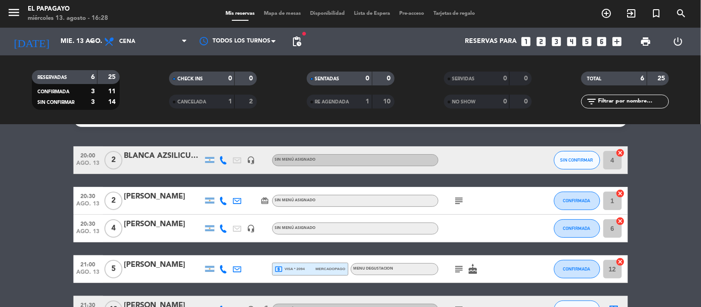
click at [456, 271] on icon "subject" at bounding box center [459, 269] width 11 height 11
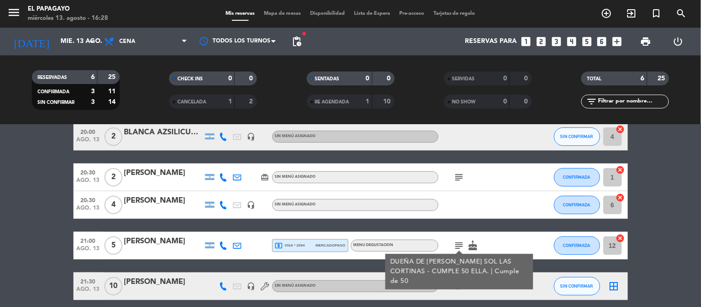
scroll to position [46, 0]
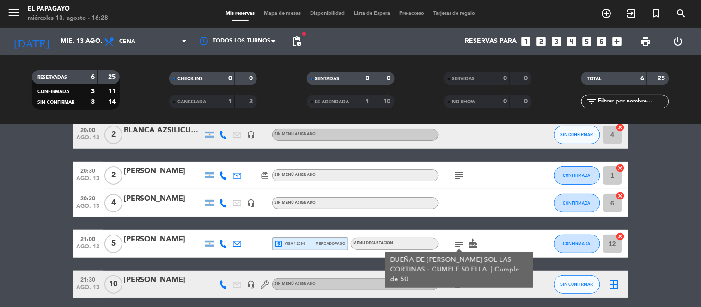
click at [548, 263] on div "20:00 [DATE] 2 BLANCA AZSILICUETA headset_mic Sin menú asignado SIN CONFIRMAR 4…" at bounding box center [351, 230] width 555 height 218
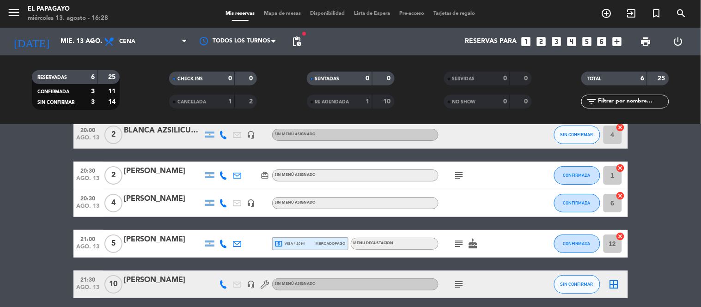
click at [456, 286] on icon "subject" at bounding box center [459, 284] width 11 height 11
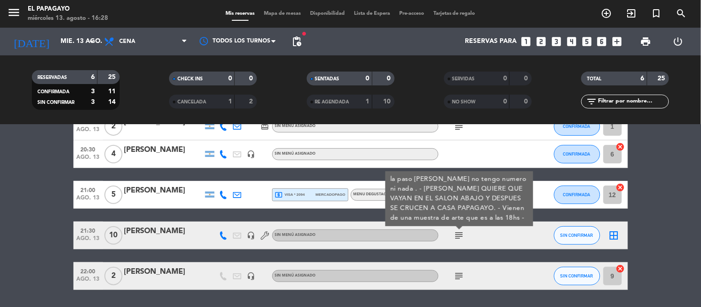
scroll to position [124, 0]
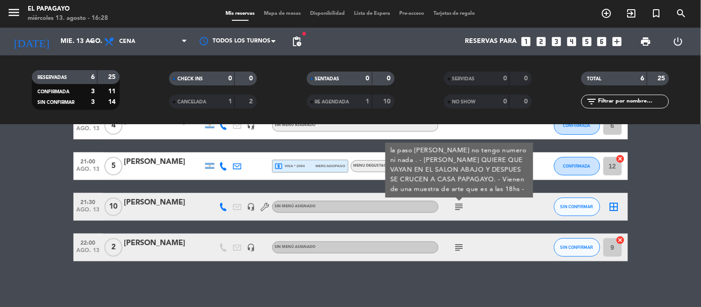
click at [458, 243] on icon "subject" at bounding box center [459, 247] width 11 height 11
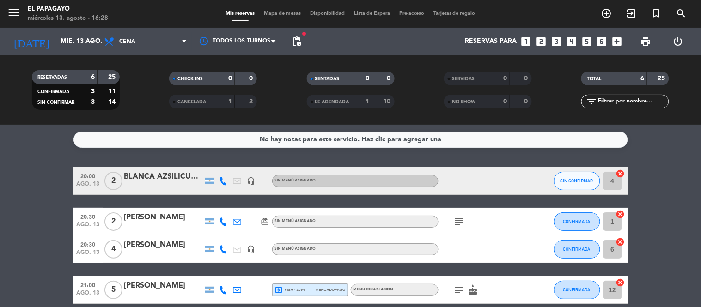
scroll to position [61, 0]
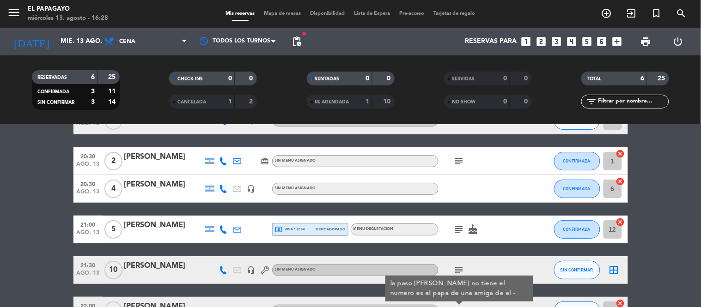
click at [291, 233] on span "local_atm visa * 2094" at bounding box center [290, 230] width 30 height 8
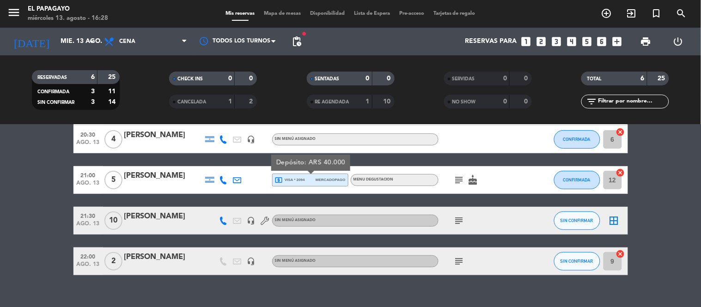
scroll to position [124, 0]
